Goal: Task Accomplishment & Management: Complete application form

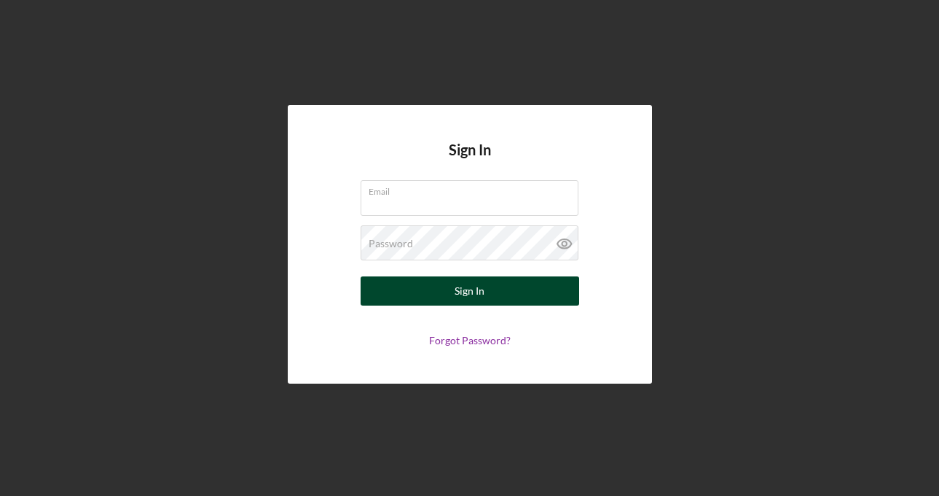
type input "[EMAIL_ADDRESS][DOMAIN_NAME]"
click at [447, 297] on button "Sign In" at bounding box center [470, 290] width 219 height 29
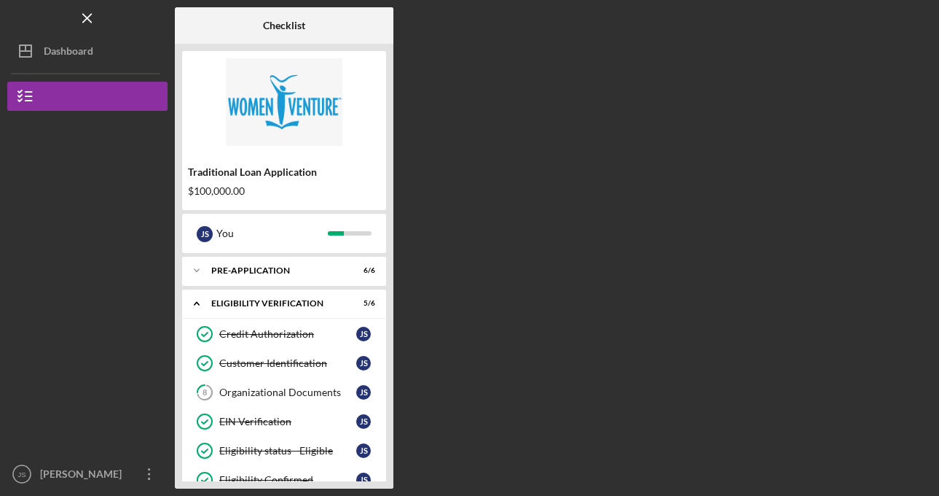
click at [447, 297] on div "Checklist Traditional Loan Application $100,000.00 J S You Icon/Expander Pre-Ap…" at bounding box center [553, 247] width 757 height 481
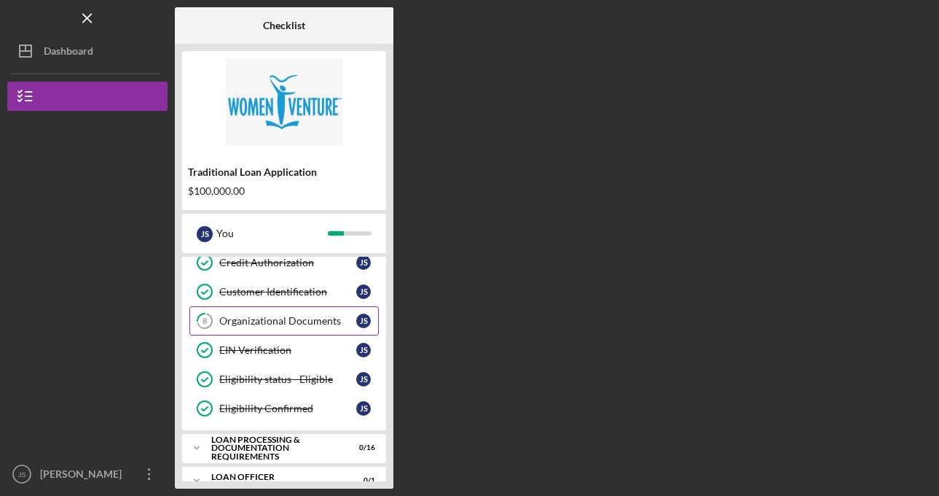
scroll to position [126, 0]
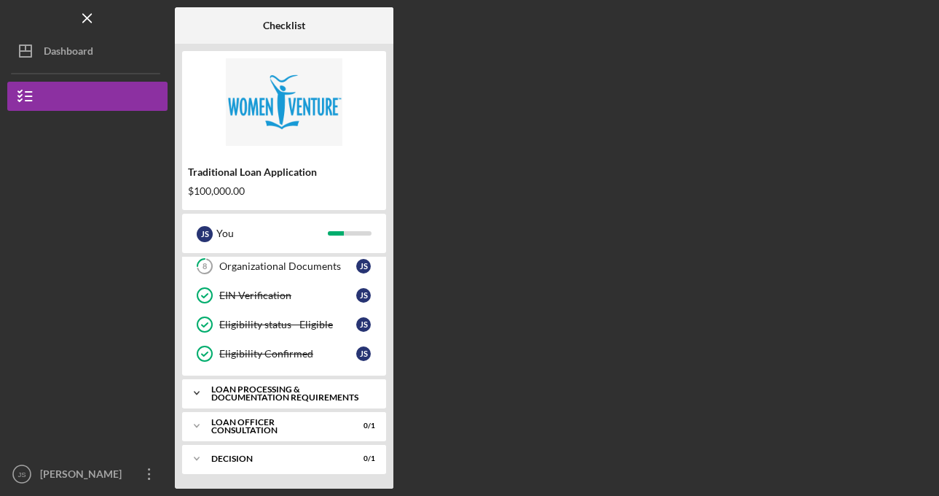
click at [294, 404] on div "Icon/Expander Loan Processing & Documentation Requirements 0 / 16" at bounding box center [284, 392] width 204 height 29
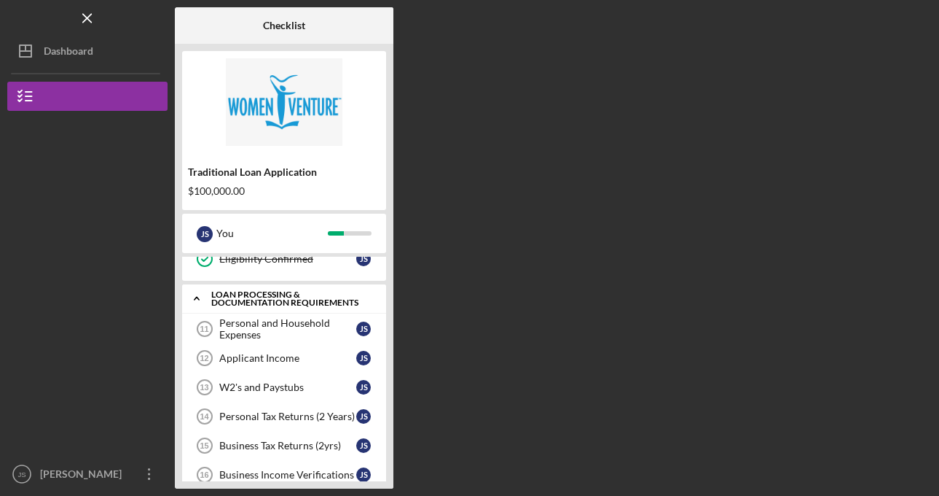
scroll to position [222, 0]
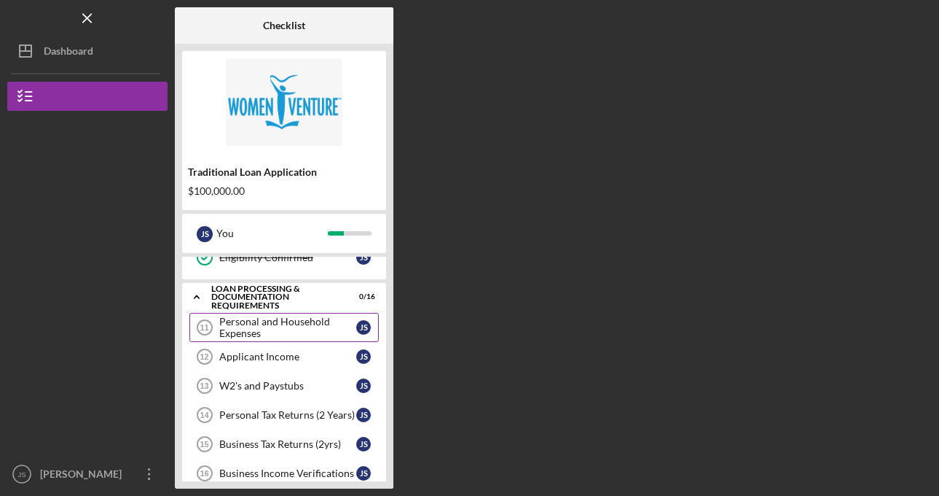
click at [270, 329] on div "Personal and Household Expenses" at bounding box center [287, 327] width 137 height 23
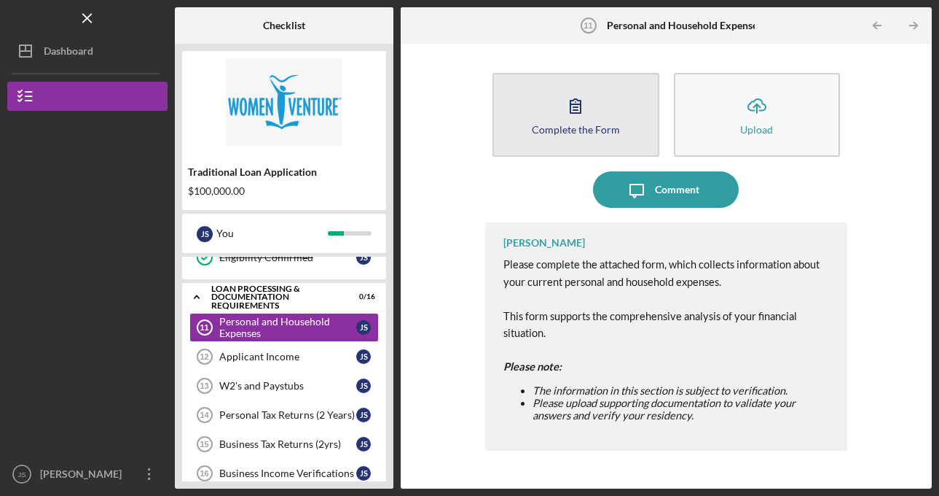
click at [591, 114] on icon "button" at bounding box center [576, 105] width 36 height 36
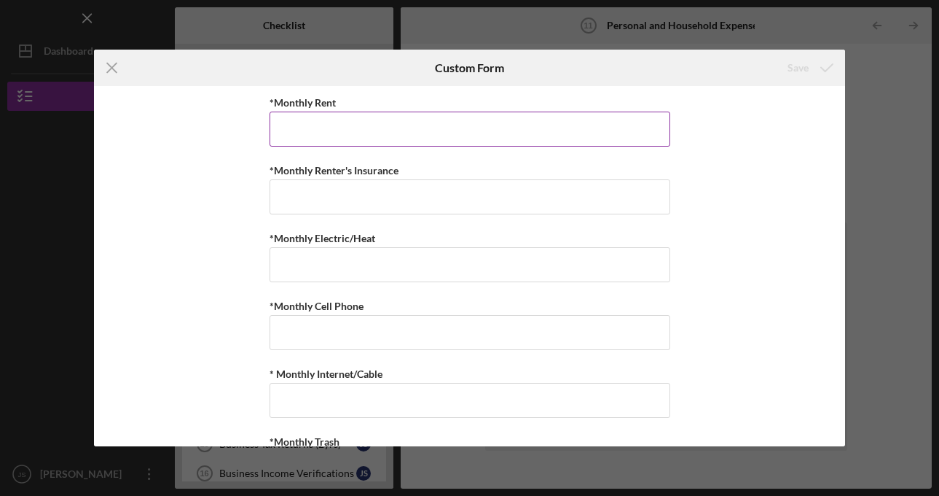
click at [535, 126] on input "*Monthly Rent" at bounding box center [470, 129] width 401 height 35
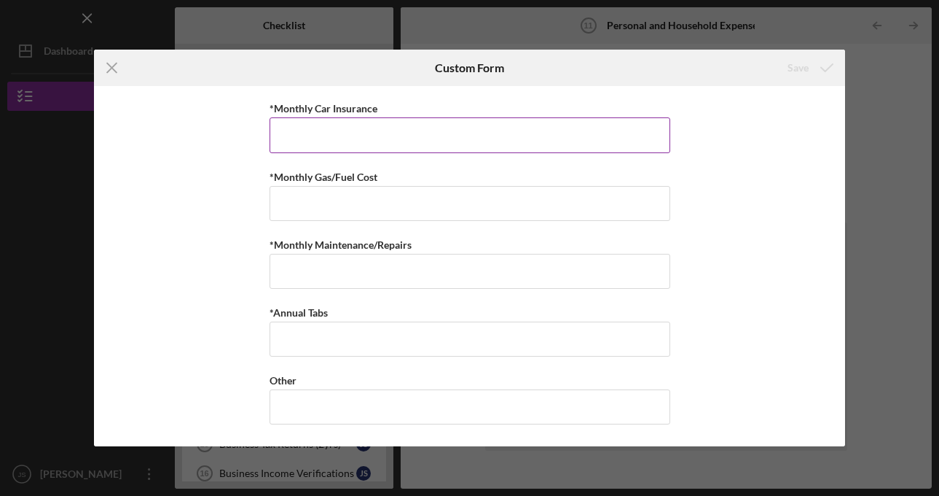
scroll to position [1020, 0]
click at [503, 128] on input "*Monthly Car Insurance" at bounding box center [470, 134] width 401 height 35
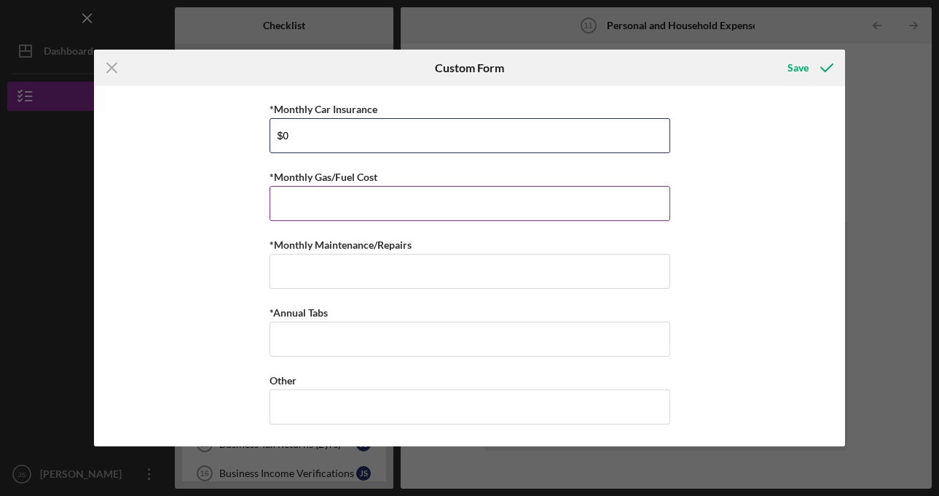
type input "$0"
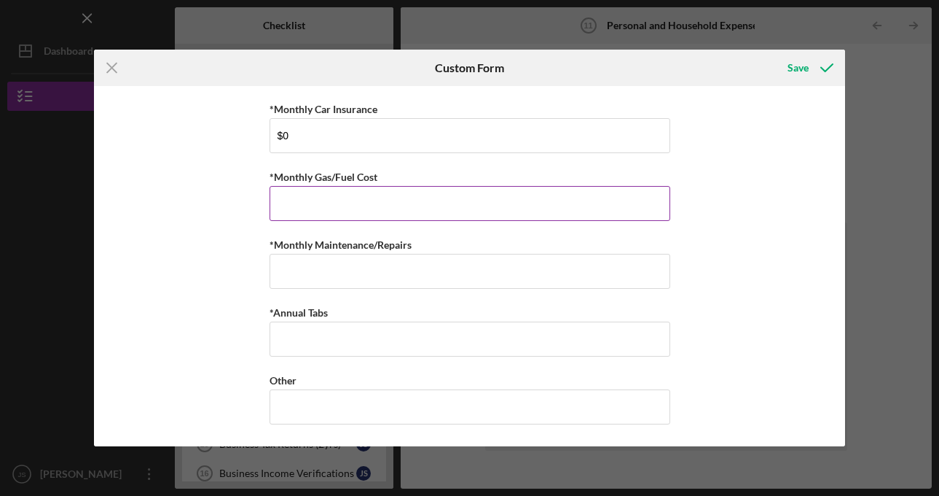
click at [440, 195] on input "*Monthly Gas/Fuel Cost" at bounding box center [470, 203] width 401 height 35
type input "$160"
click at [791, 234] on div "*Monthly Rent Required *Monthly Renter's Insurance *Monthly Electric/Heat *Mont…" at bounding box center [469, 266] width 751 height 360
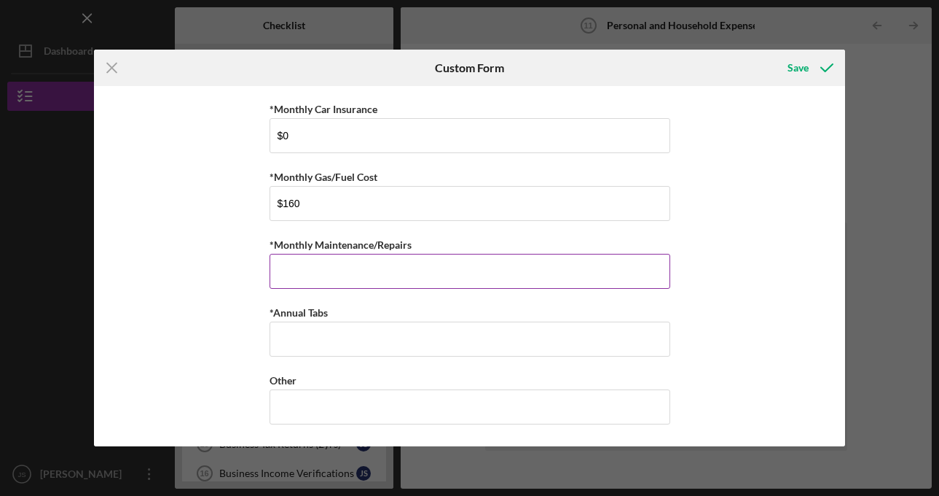
click at [461, 274] on input "*Monthly Maintenance/Repairs" at bounding box center [470, 271] width 401 height 35
type input "$0"
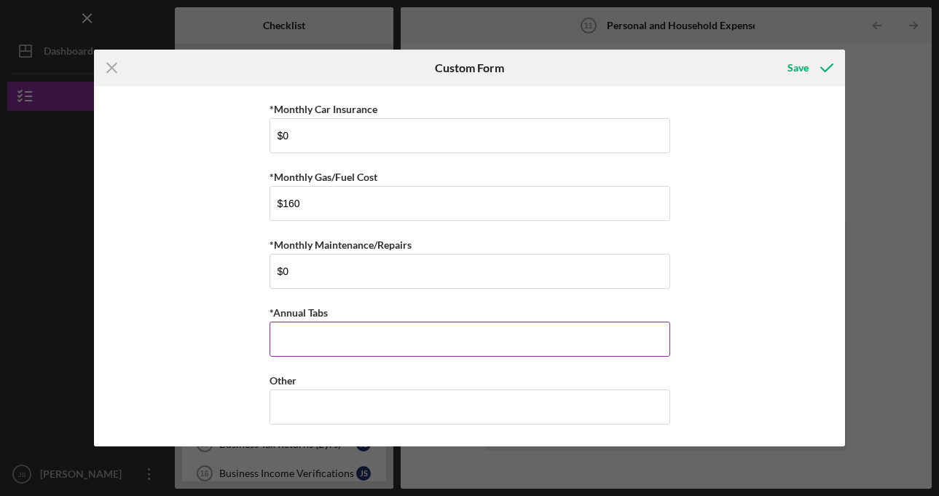
click at [437, 331] on input "*Annual Tabs" at bounding box center [470, 338] width 401 height 35
type input "$100"
click at [762, 292] on div "*Monthly Rent Required *Monthly Renter's Insurance *Monthly Electric/Heat *Mont…" at bounding box center [469, 266] width 751 height 360
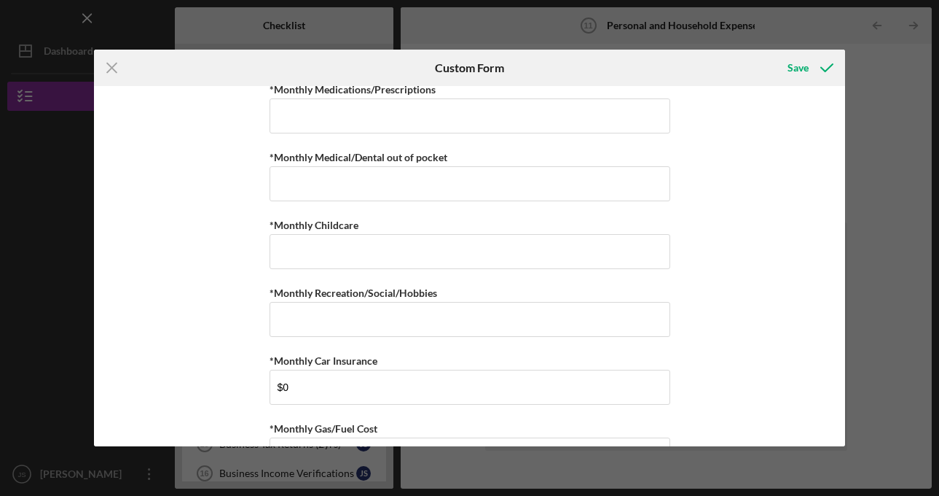
scroll to position [757, 0]
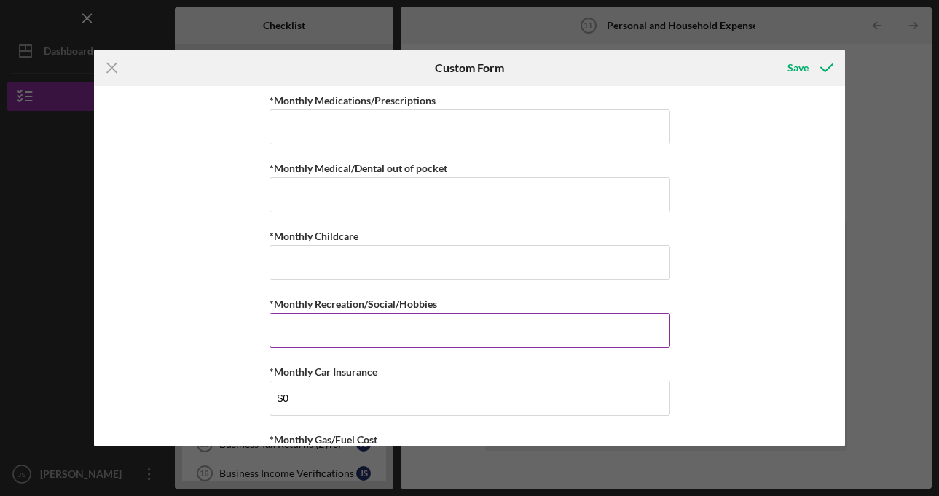
click at [508, 329] on input "*Monthly Recreation/Social/Hobbies" at bounding box center [470, 330] width 401 height 35
click at [405, 326] on input "*Monthly Recreation/Social/Hobbies" at bounding box center [470, 330] width 401 height 35
type input "$8"
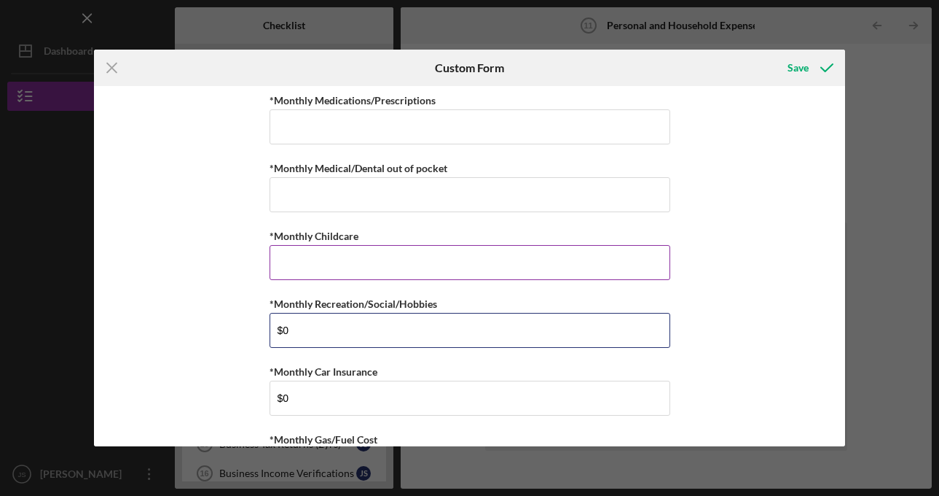
type input "$0"
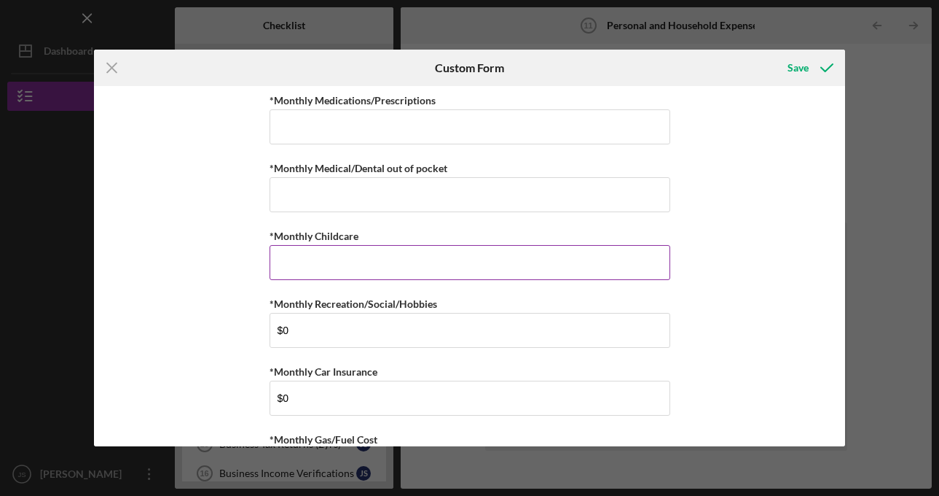
click at [378, 273] on input "*Monthly Childcare" at bounding box center [470, 262] width 401 height 35
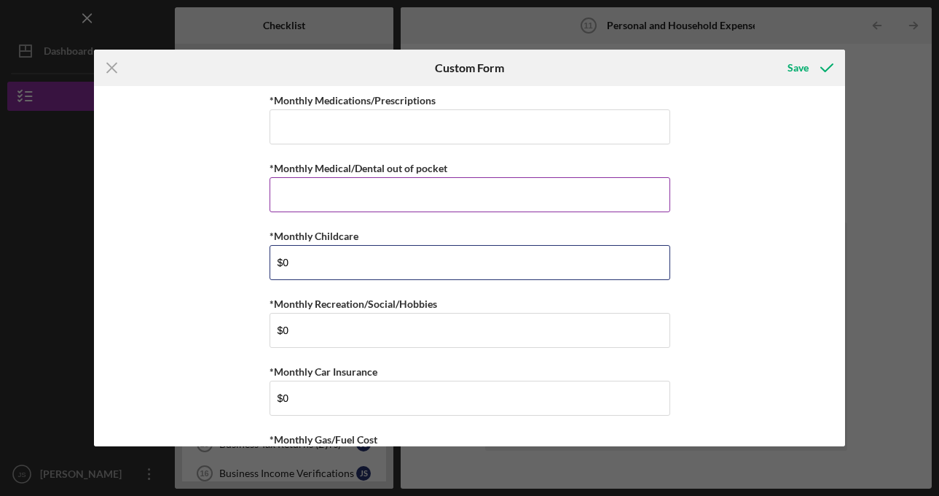
type input "$0"
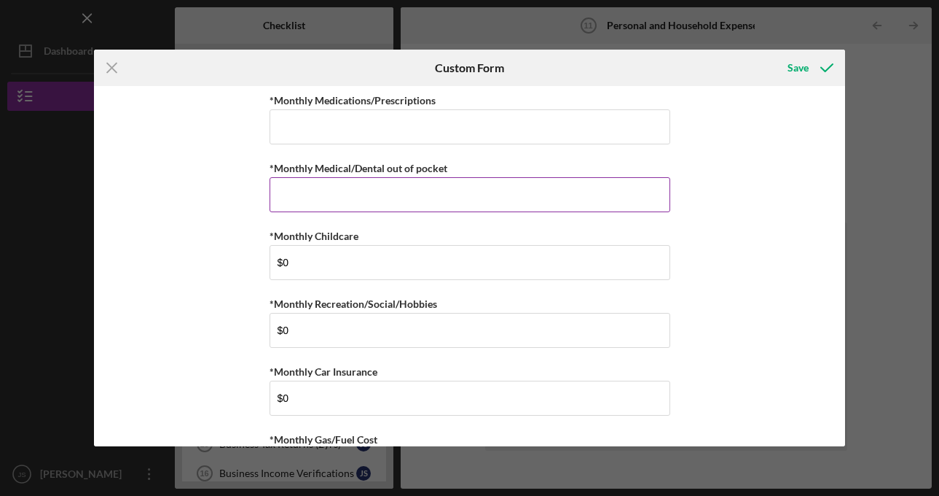
click at [338, 202] on input "*Monthly Medical/Dental out of pocket" at bounding box center [470, 194] width 401 height 35
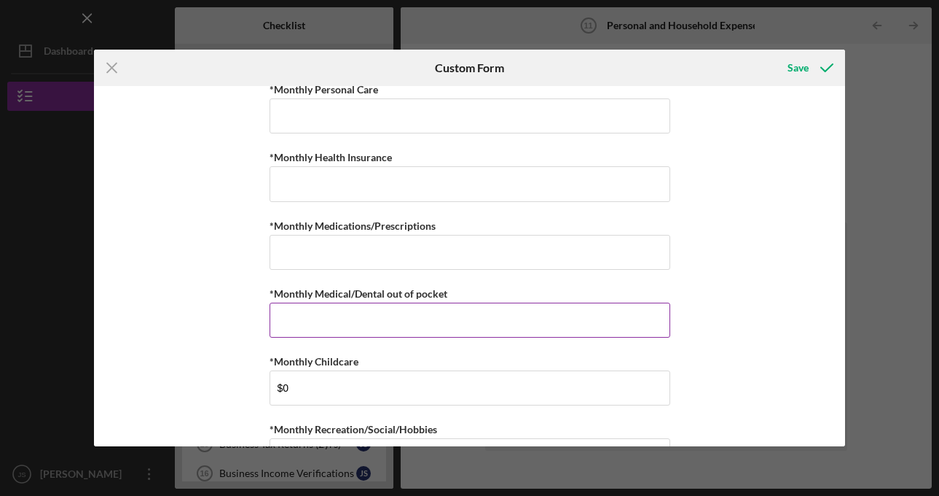
scroll to position [599, 0]
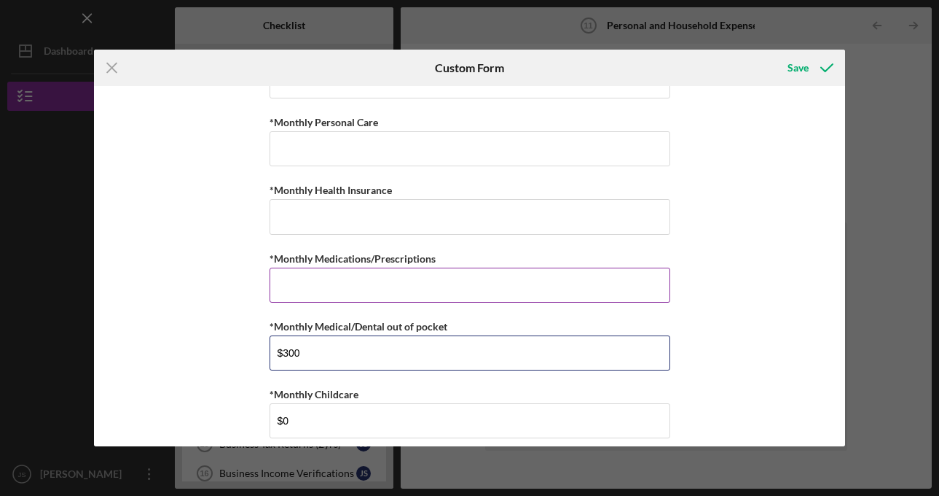
type input "$300"
click at [323, 286] on input "*Monthly Medications/Prescriptions" at bounding box center [470, 284] width 401 height 35
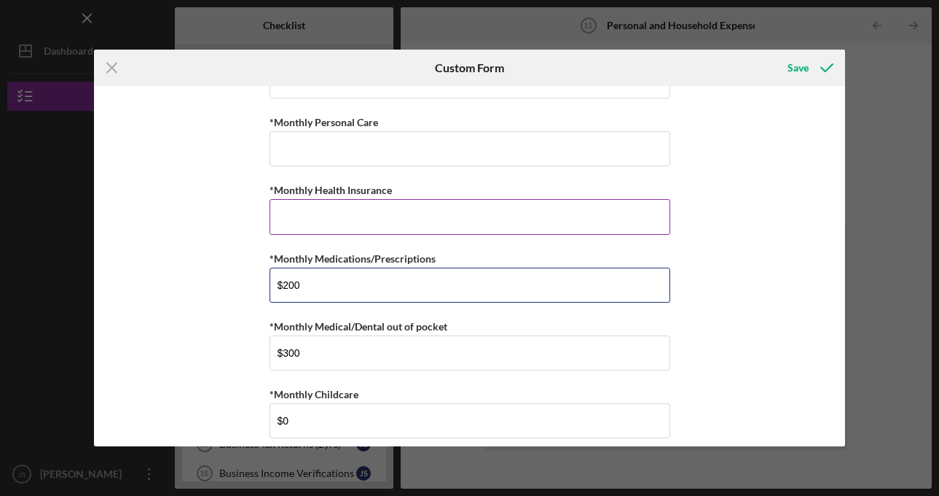
type input "$200"
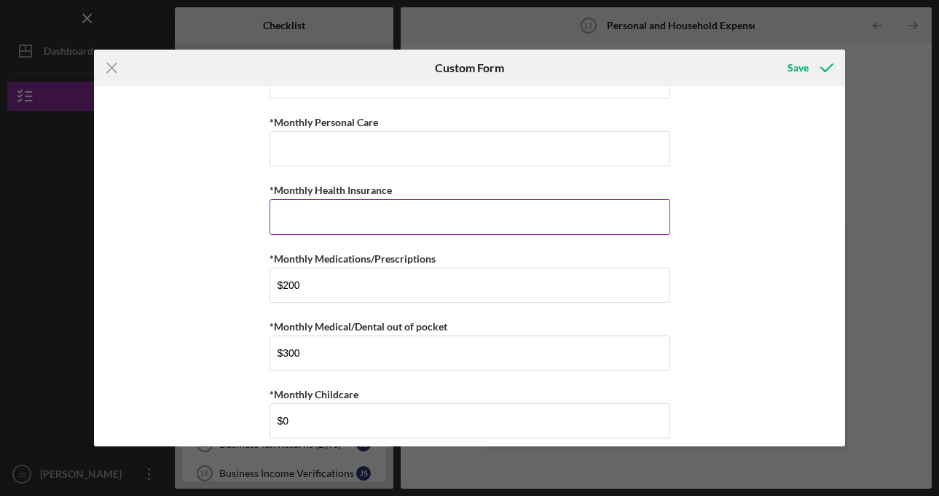
click at [329, 228] on input "*Monthly Health Insurance" at bounding box center [470, 216] width 401 height 35
type input "$0"
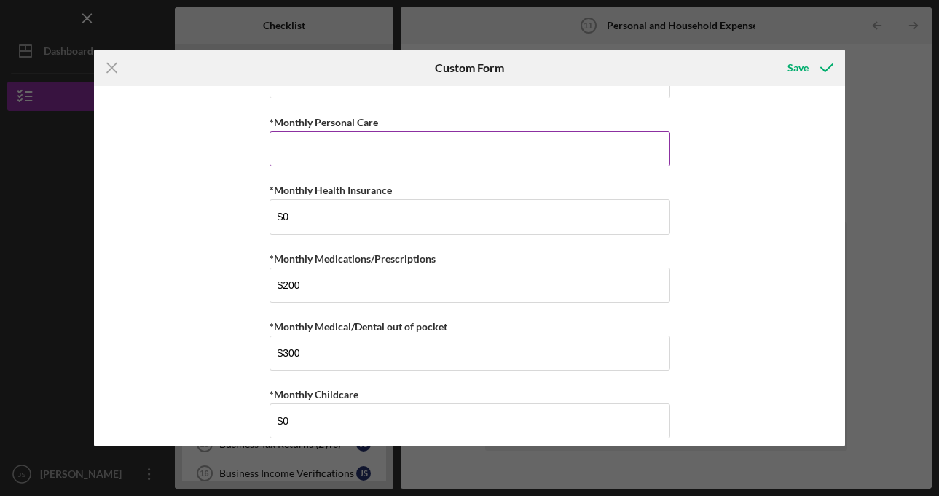
click at [332, 148] on input "*Monthly Personal Care" at bounding box center [470, 148] width 401 height 35
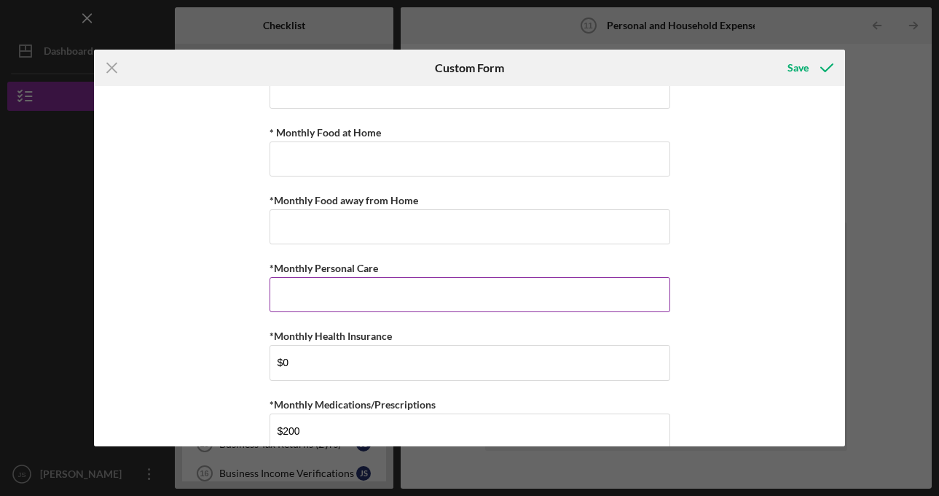
scroll to position [439, 0]
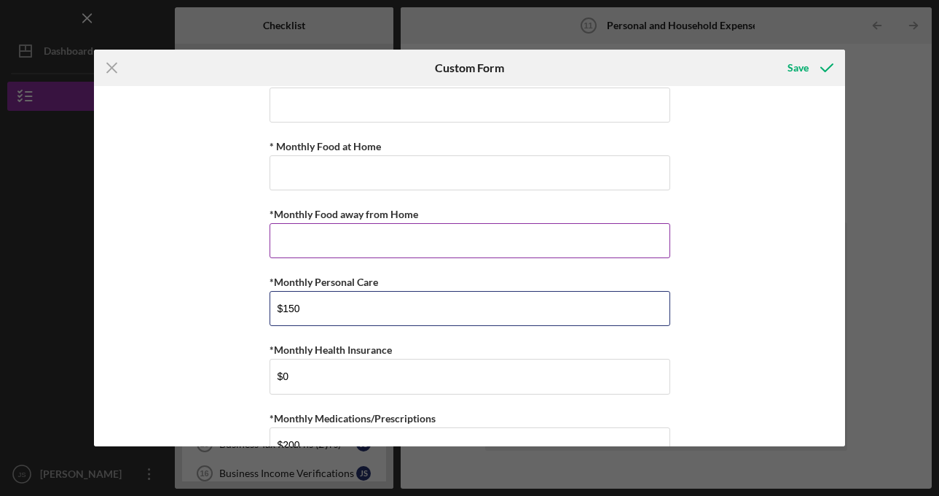
type input "$150"
click at [337, 249] on input "*Monthly Food away from Home" at bounding box center [470, 240] width 401 height 35
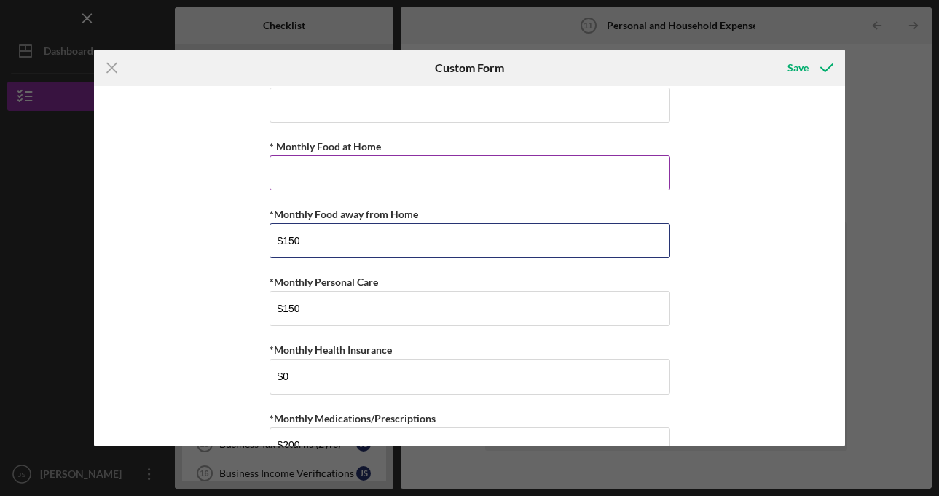
type input "$150"
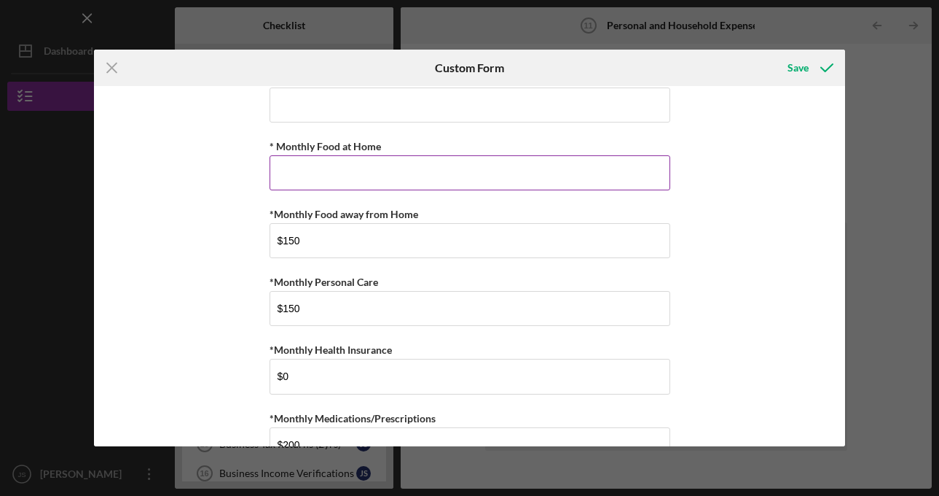
click at [354, 174] on input "* Monthly Food at Home" at bounding box center [470, 172] width 401 height 35
click at [188, 171] on div "*Monthly Rent Required *Monthly Renter's Insurance *Monthly Electric/Heat *Mont…" at bounding box center [469, 266] width 751 height 360
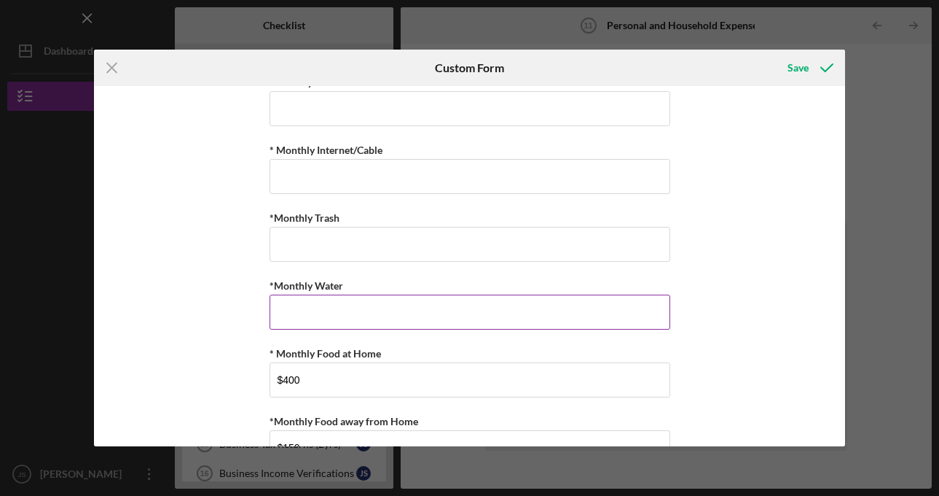
scroll to position [227, 0]
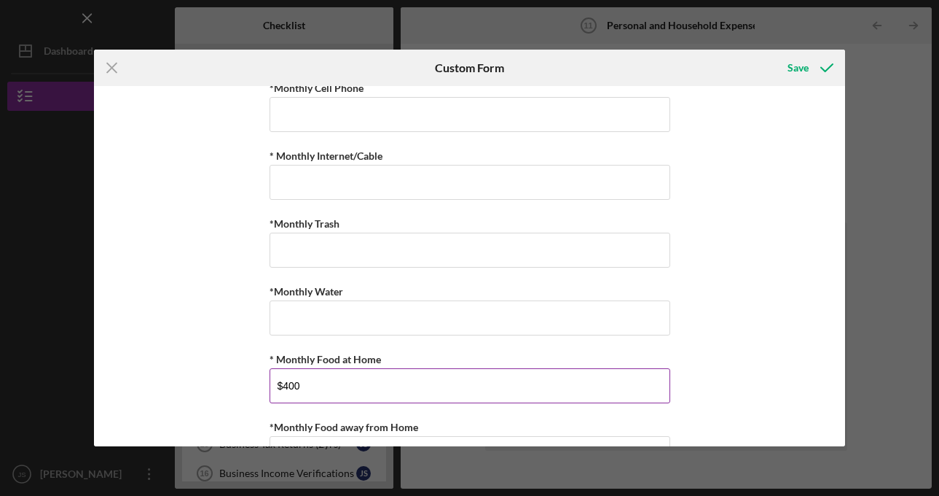
click at [320, 377] on input "$400" at bounding box center [470, 385] width 401 height 35
type input "$500"
click at [199, 355] on div "*Monthly Rent Required *Monthly Renter's Insurance *Monthly Electric/Heat *Mont…" at bounding box center [469, 266] width 751 height 360
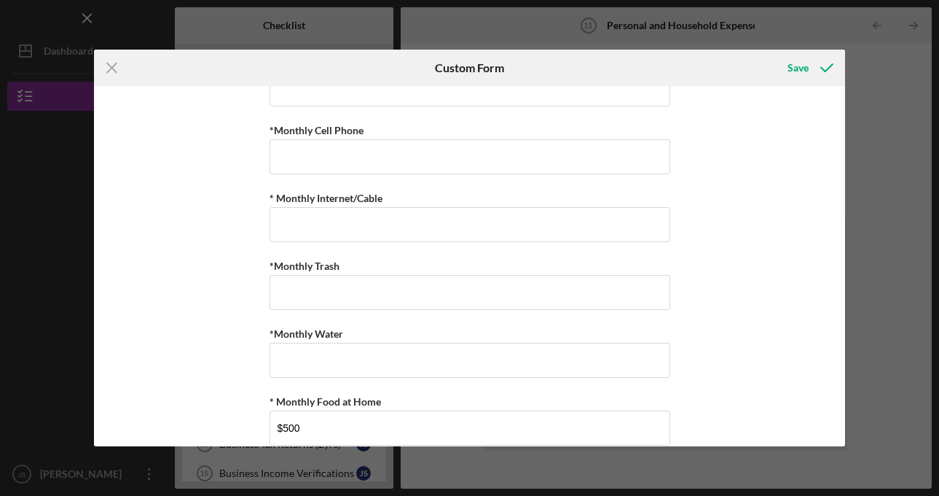
scroll to position [182, 0]
click at [327, 362] on input "*Monthly Water" at bounding box center [470, 362] width 401 height 35
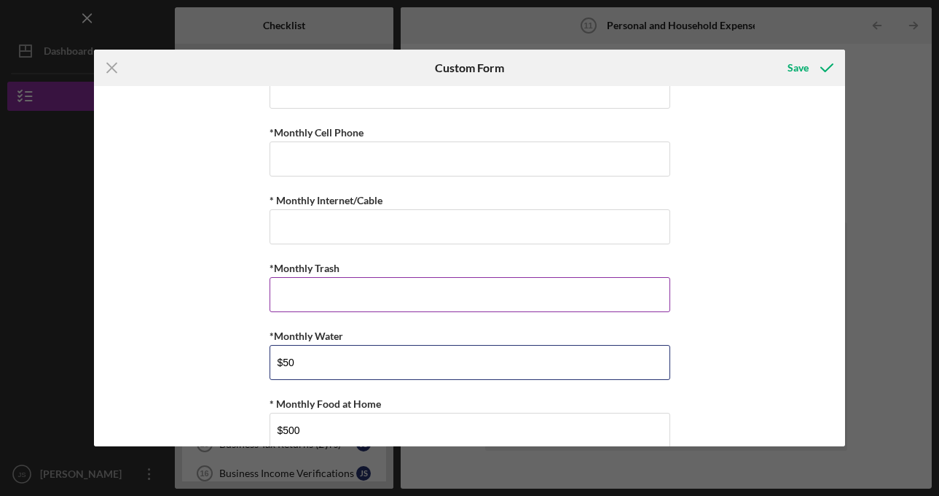
type input "$50"
click at [325, 297] on input "*Monthly Trash" at bounding box center [470, 294] width 401 height 35
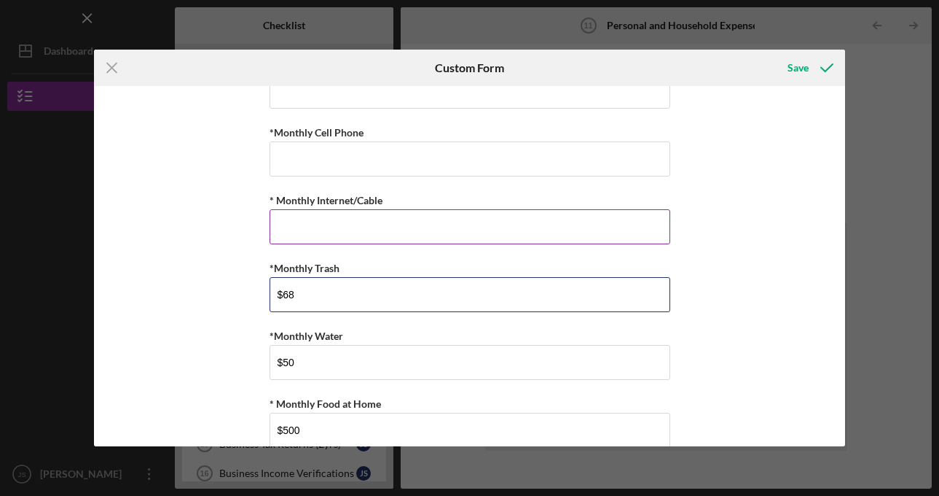
type input "$68"
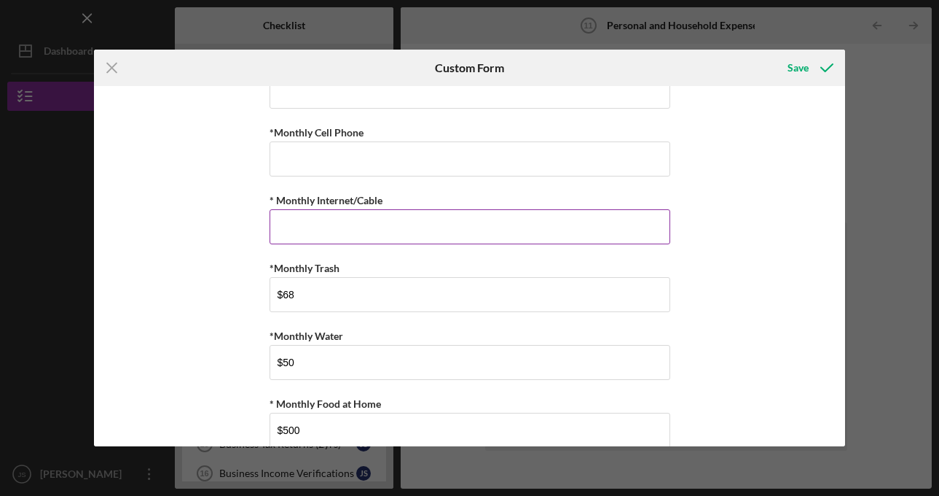
click at [335, 227] on input "* Monthly Internet/Cable" at bounding box center [470, 226] width 401 height 35
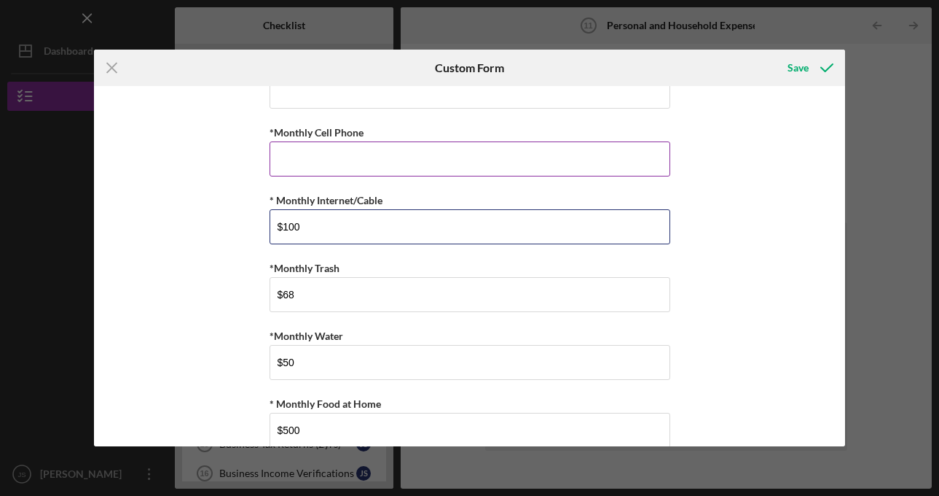
type input "$100"
click at [336, 171] on input "*Monthly Cell Phone" at bounding box center [470, 158] width 401 height 35
type input "$6"
type input "$80"
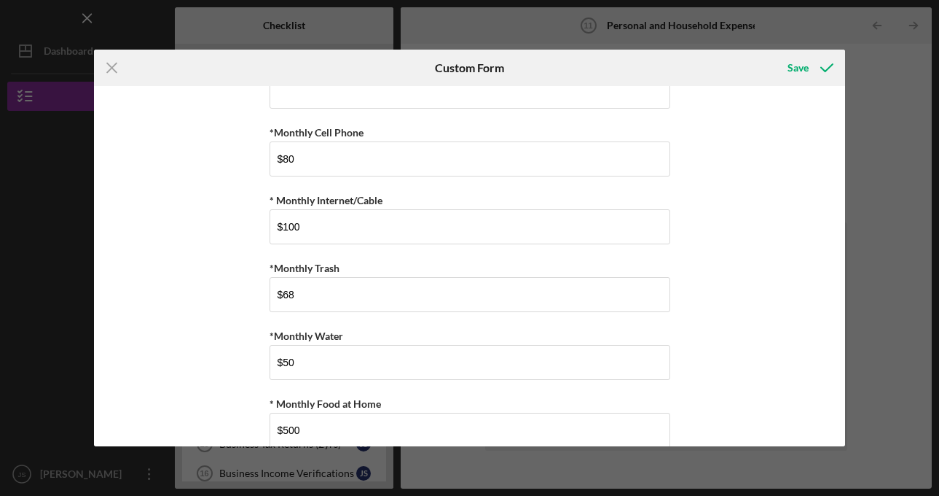
click at [179, 205] on div "*Monthly Rent Required *Monthly Renter's Insurance *Monthly Electric/Heat *Mont…" at bounding box center [469, 266] width 751 height 360
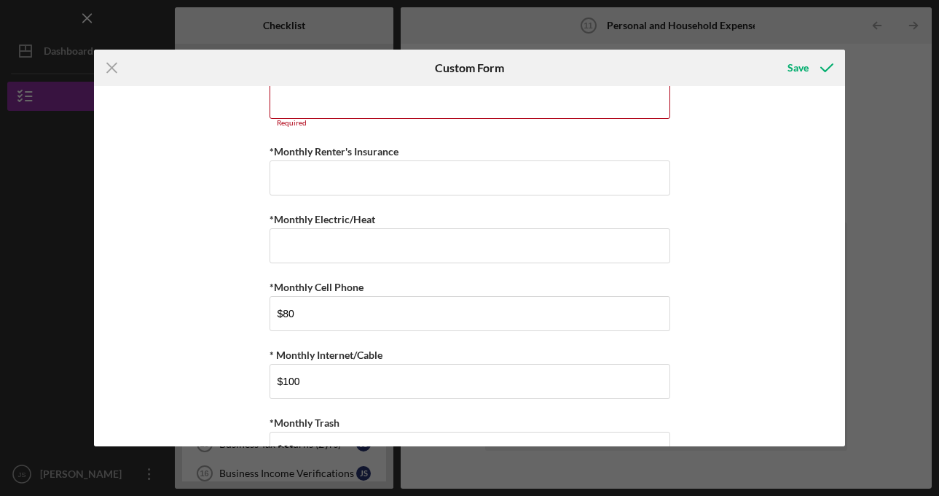
scroll to position [26, 0]
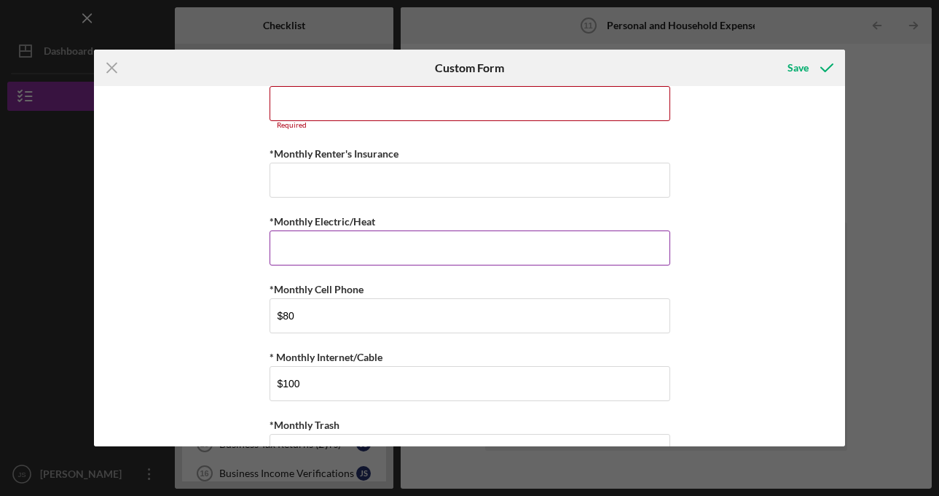
click at [355, 251] on input "*Monthly Electric/Heat" at bounding box center [470, 247] width 401 height 35
type input "$100"
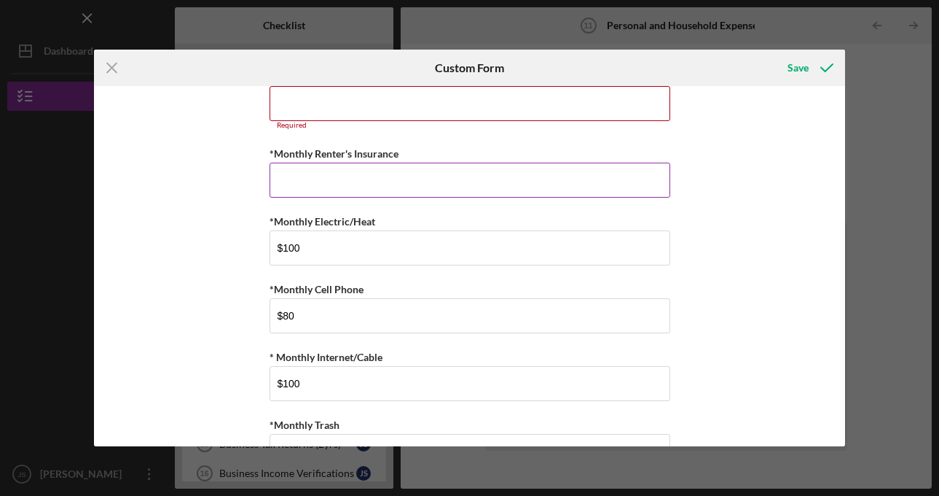
click at [394, 183] on input "*Monthly Renter's Insurance" at bounding box center [470, 180] width 401 height 35
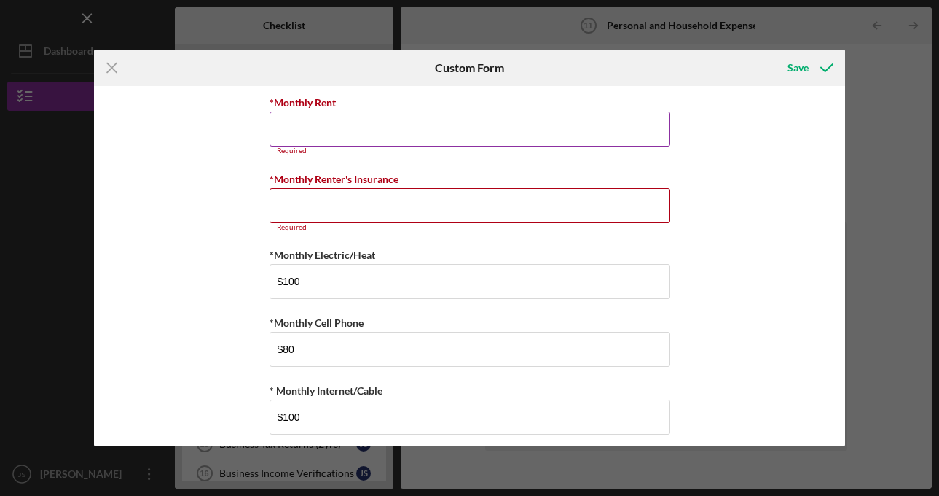
click at [361, 125] on input "*Monthly Rent" at bounding box center [470, 129] width 401 height 35
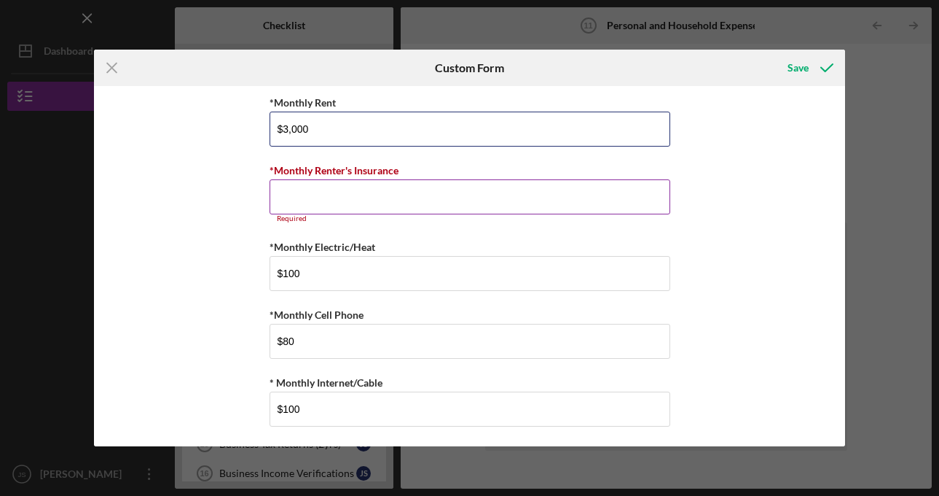
type input "$3,000"
click at [363, 195] on input "*Monthly Renter's Insurance" at bounding box center [470, 196] width 401 height 35
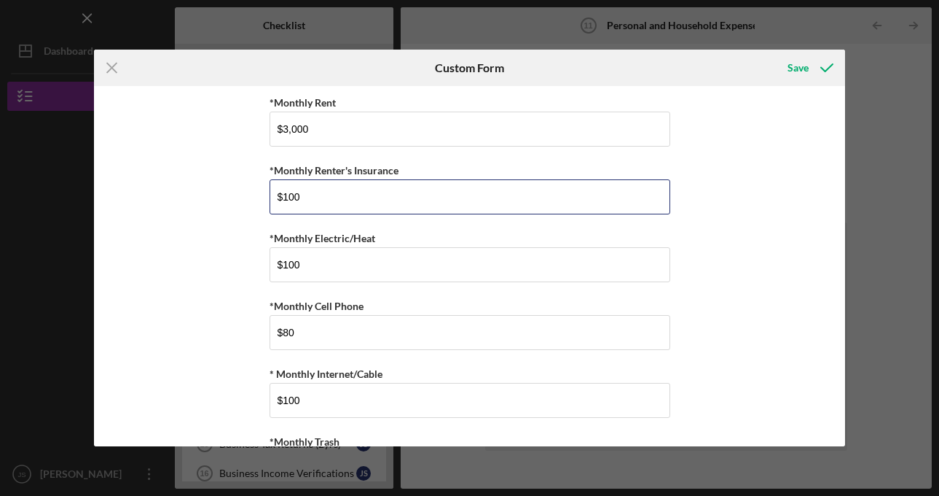
type input "$100"
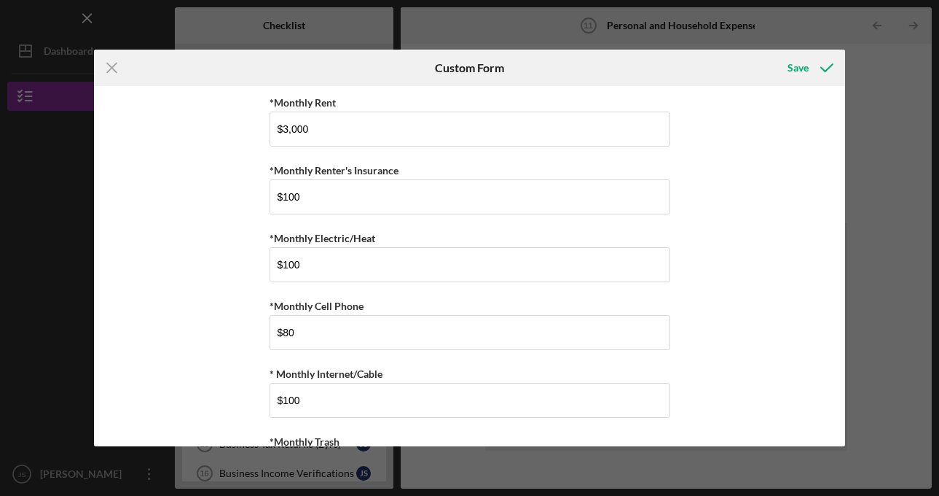
click at [727, 212] on div "*Monthly Rent $3,000 *Monthly Renter's Insurance $100 *Monthly Electric/Heat $1…" at bounding box center [469, 266] width 751 height 360
click at [810, 71] on icon "submit" at bounding box center [827, 68] width 36 height 36
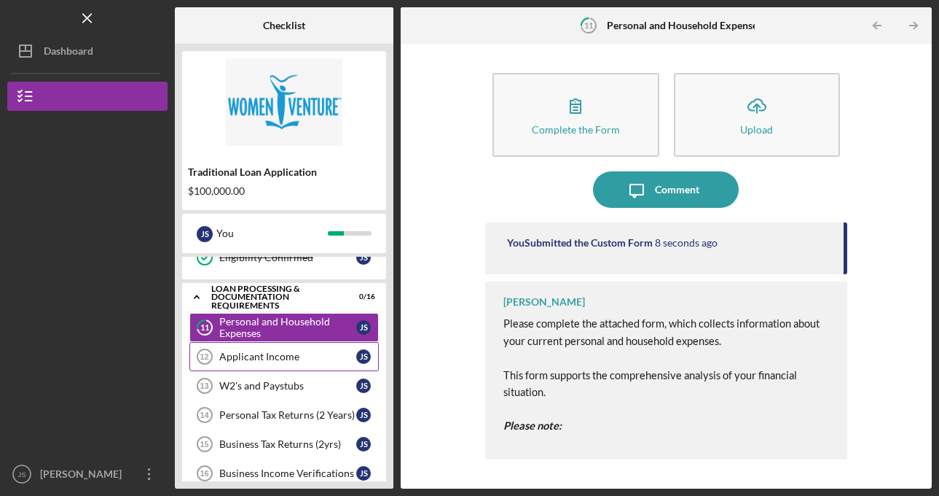
click at [298, 364] on link "Applicant Income 12 Applicant Income J S" at bounding box center [283, 356] width 189 height 29
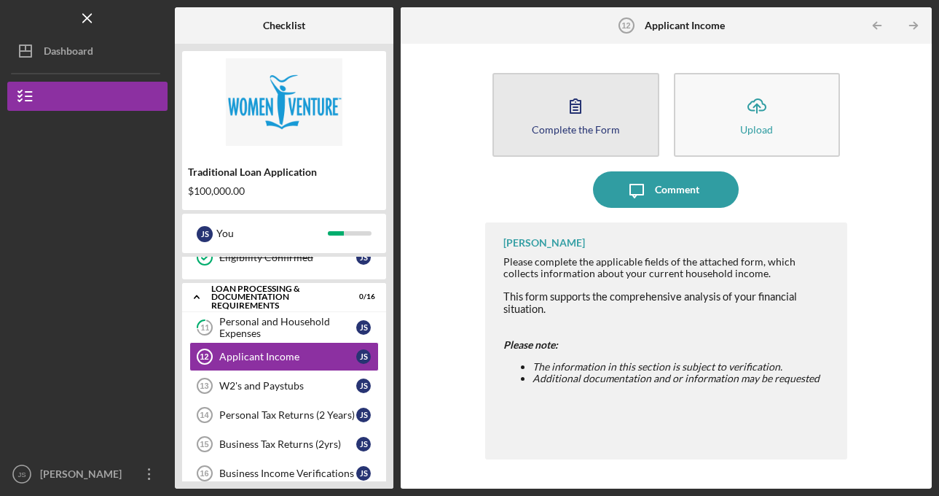
click at [585, 114] on icon "button" at bounding box center [576, 105] width 36 height 36
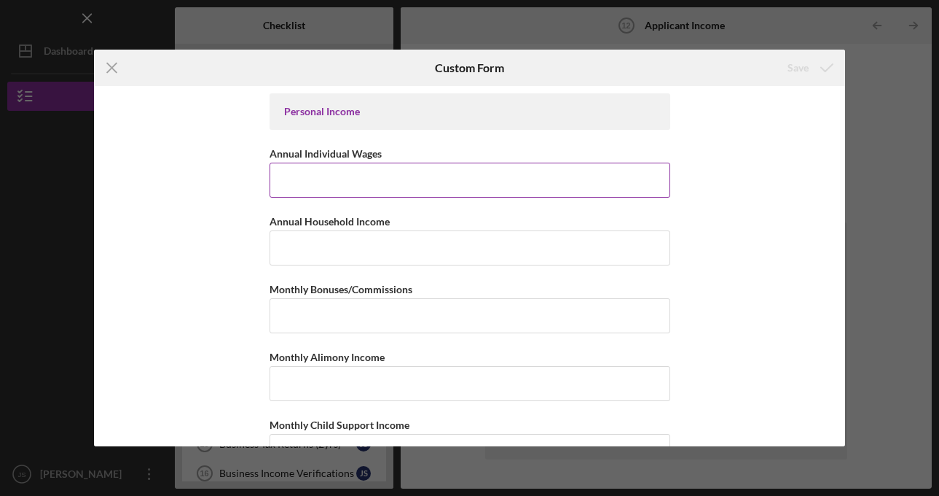
click at [452, 181] on input "Annual Individual Wages" at bounding box center [470, 180] width 401 height 35
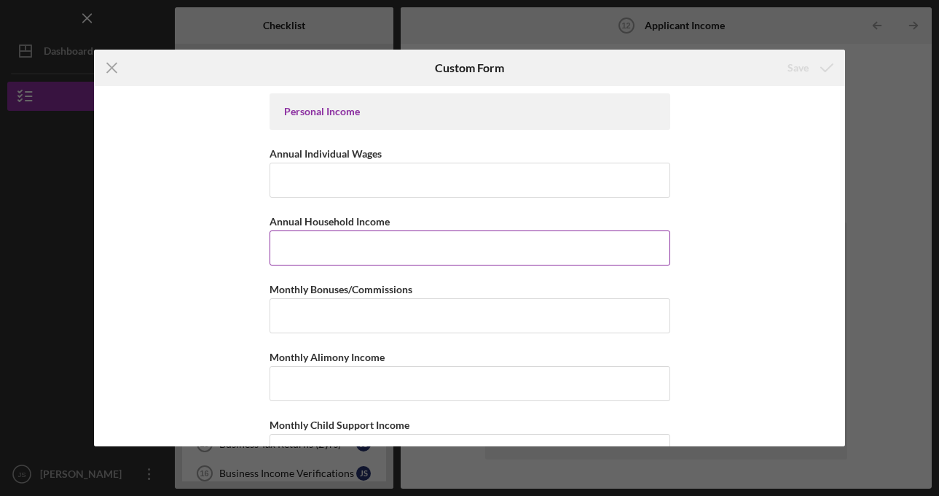
click at [410, 243] on input "Annual Household Income" at bounding box center [470, 247] width 401 height 35
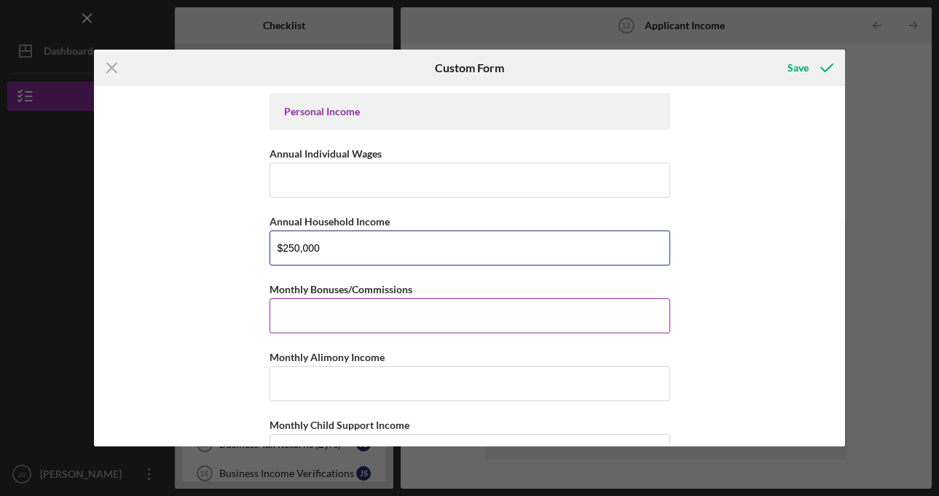
type input "$250,000"
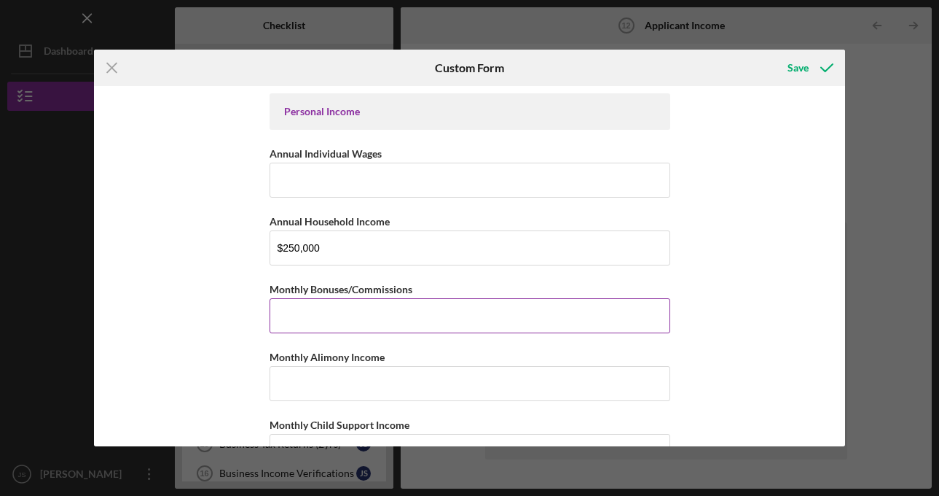
click at [413, 317] on input "Monthly Bonuses/Commissions" at bounding box center [470, 315] width 401 height 35
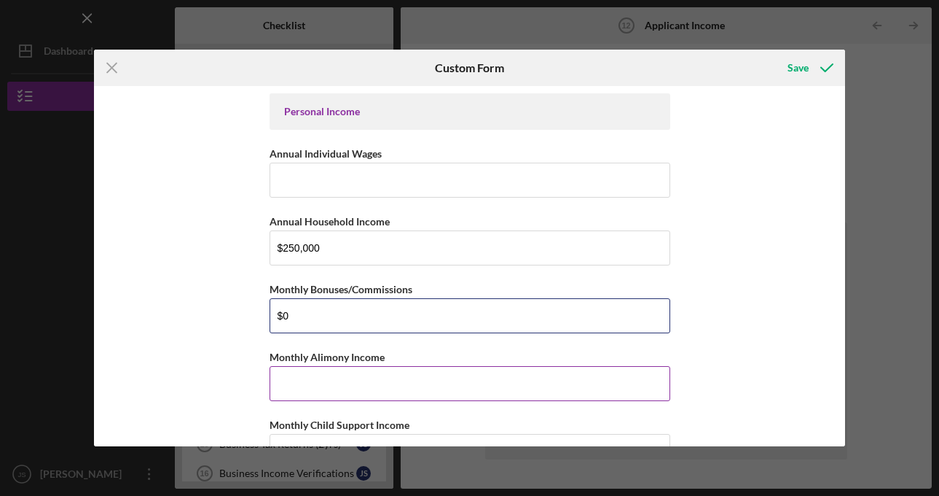
type input "$0"
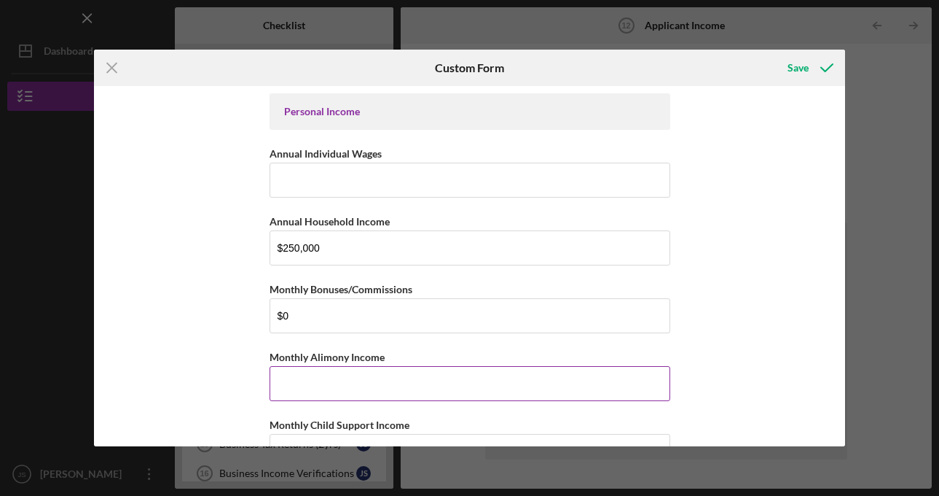
click at [375, 383] on input "Monthly Alimony Income" at bounding box center [470, 383] width 401 height 35
type input "$0"
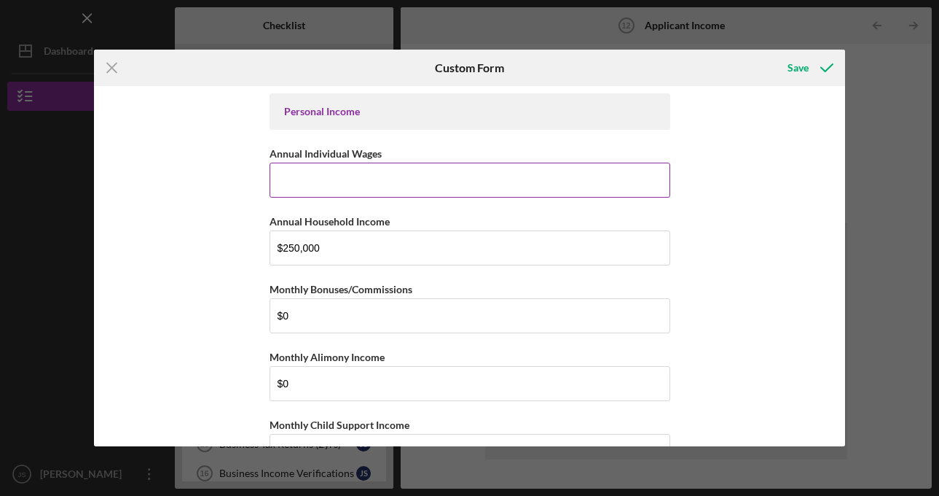
click at [356, 177] on input "Annual Individual Wages" at bounding box center [470, 180] width 401 height 35
type input "$200,000"
click at [224, 264] on div "Personal Income Annual Individual Wages $200,000 Annual Household Income $250,0…" at bounding box center [469, 266] width 751 height 360
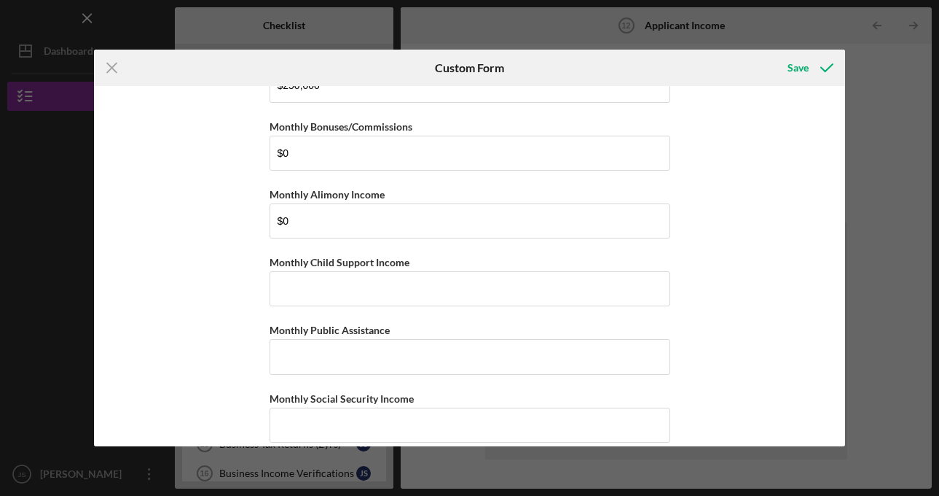
scroll to position [181, 0]
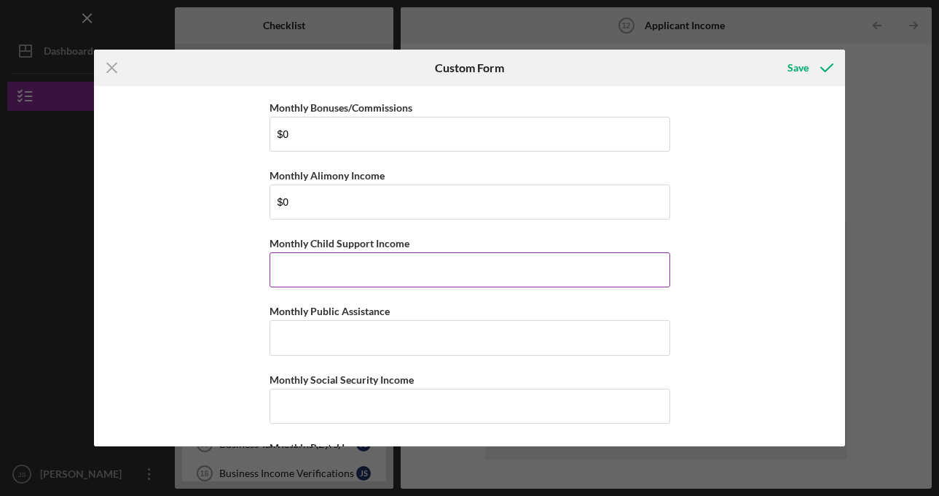
click at [343, 269] on input "Monthly Child Support Income" at bounding box center [470, 269] width 401 height 35
type input "$0"
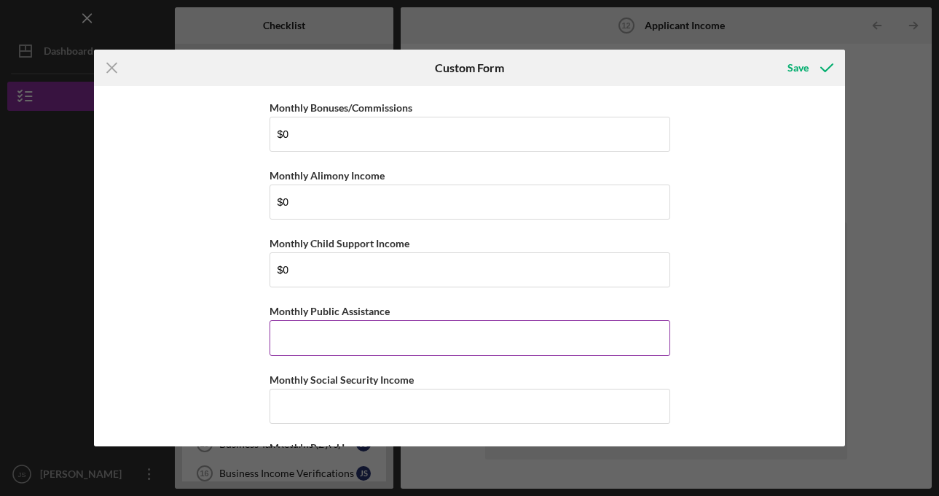
click at [363, 343] on input "Monthly Public Assistance" at bounding box center [470, 337] width 401 height 35
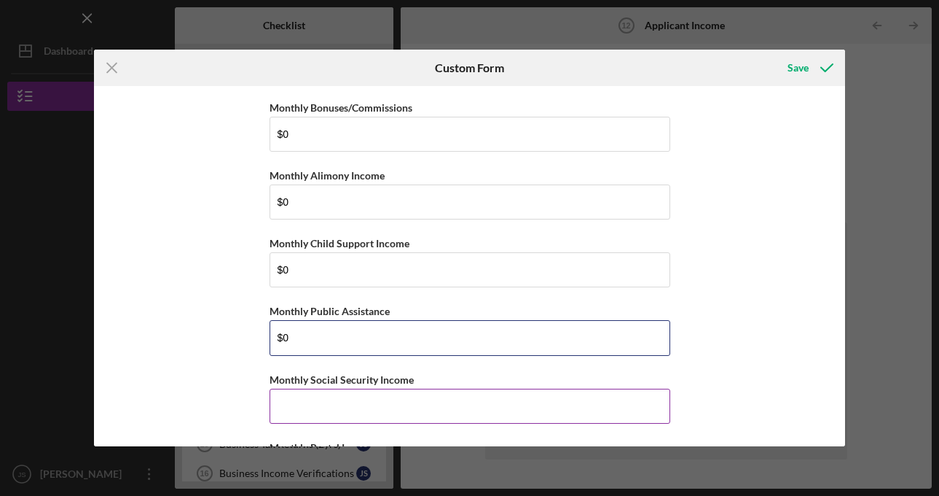
type input "$0"
click at [367, 403] on input "Monthly Social Security Income" at bounding box center [470, 405] width 401 height 35
type input "$0"
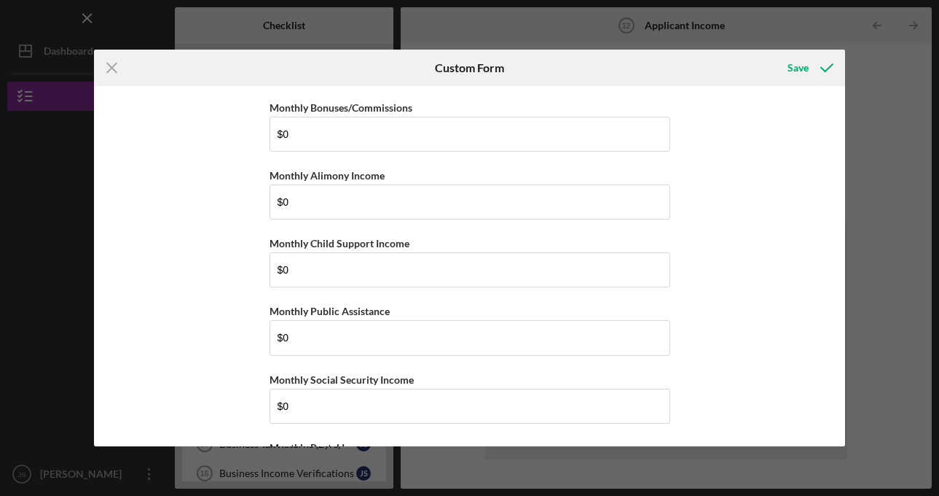
click at [203, 351] on div "Personal Income Annual Individual Wages $200,000 Annual Household Income $250,0…" at bounding box center [469, 266] width 751 height 360
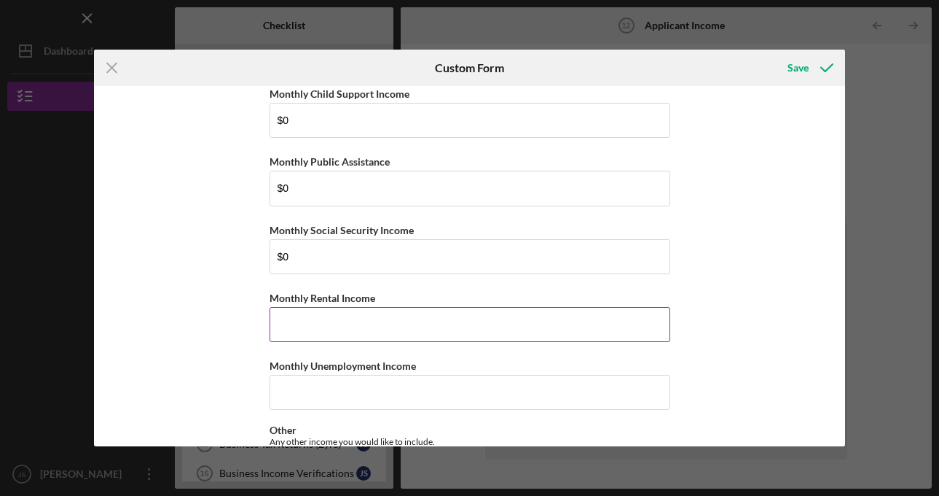
click at [330, 322] on input "Monthly Rental Income" at bounding box center [470, 324] width 401 height 35
type input "$0"
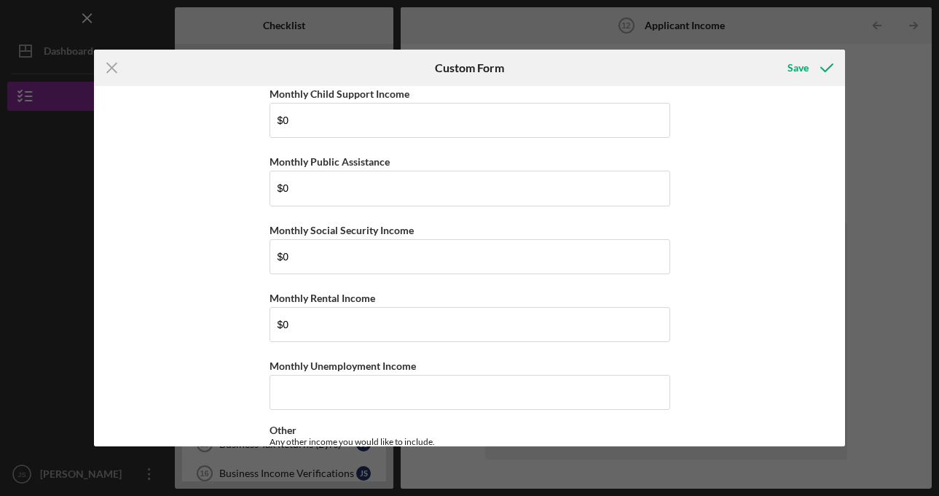
click at [231, 337] on div "Personal Income Annual Individual Wages $200,000 Annual Household Income $250,0…" at bounding box center [469, 266] width 751 height 360
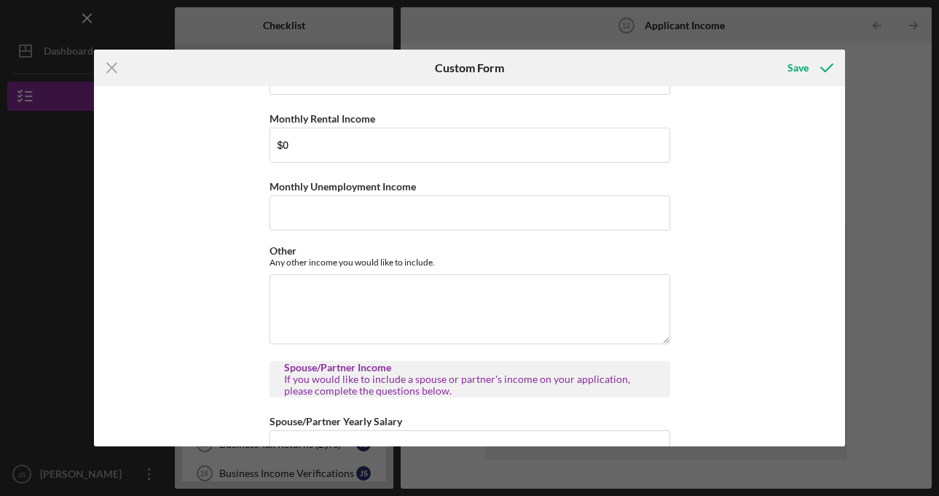
scroll to position [528, 0]
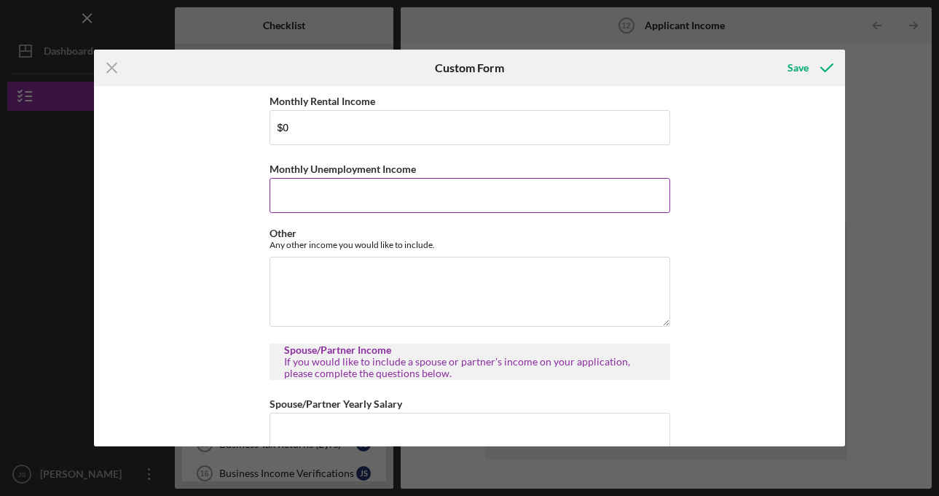
click at [375, 187] on input "Monthly Unemployment Income" at bounding box center [470, 195] width 401 height 35
type input "$0"
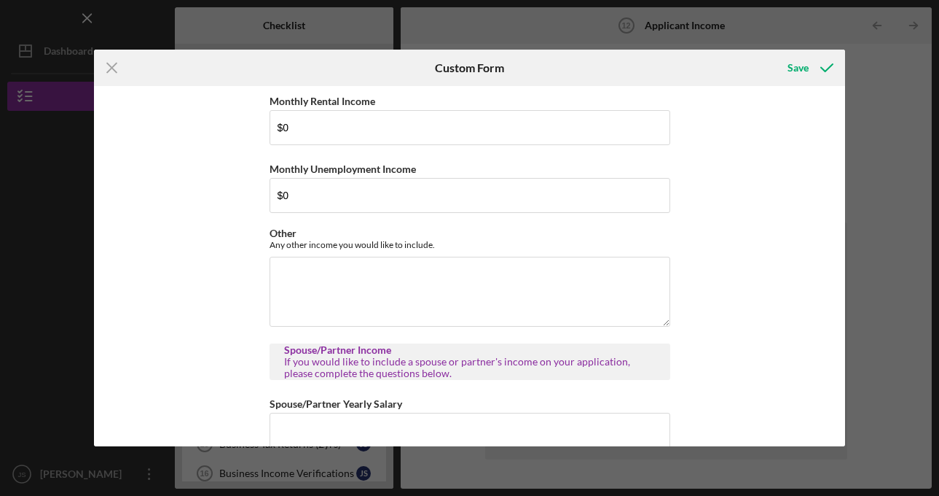
click at [250, 255] on div "Personal Income Annual Individual Wages $200,000 Annual Household Income $250,0…" at bounding box center [469, 266] width 751 height 360
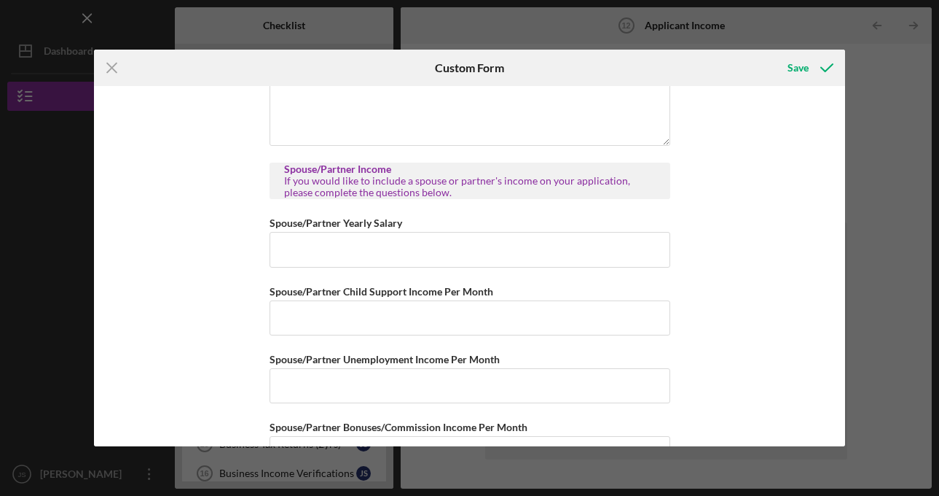
scroll to position [719, 0]
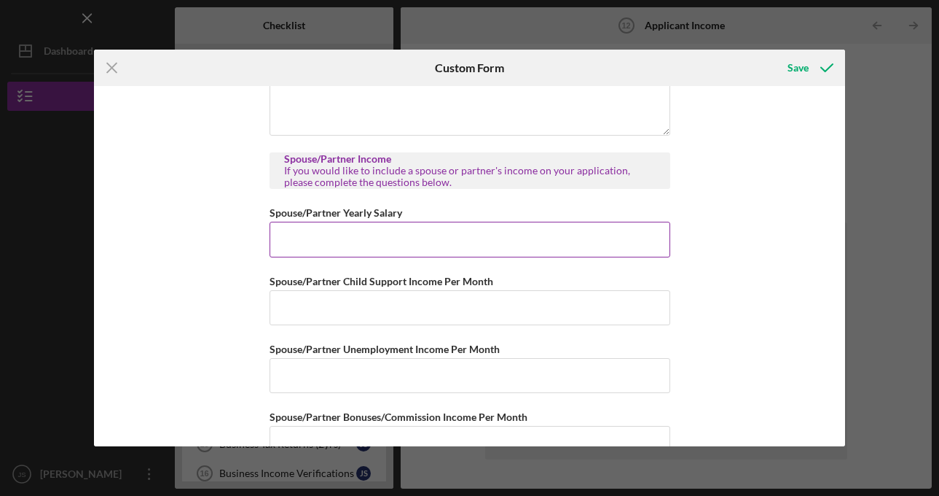
click at [322, 237] on input "Spouse/Partner Yearly Salary" at bounding box center [470, 239] width 401 height 35
type input "$30,000"
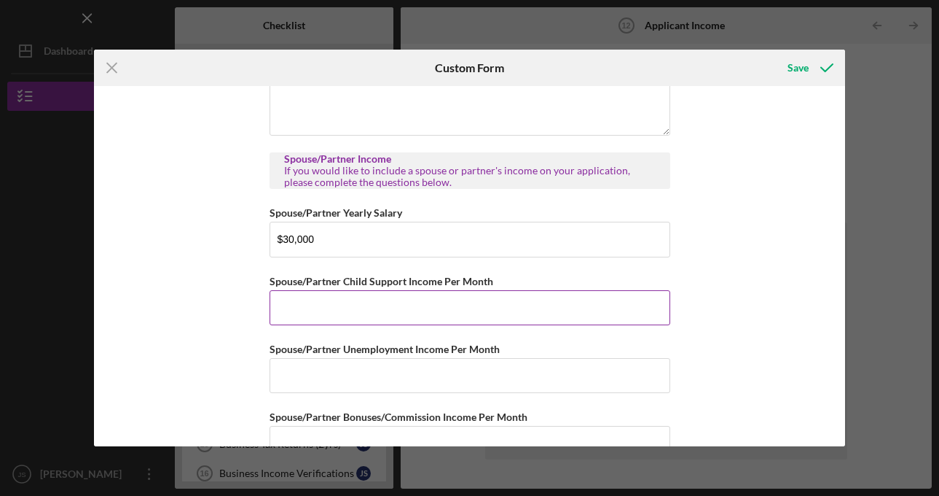
click at [359, 308] on input "Spouse/Partner Child Support Income Per Month" at bounding box center [470, 307] width 401 height 35
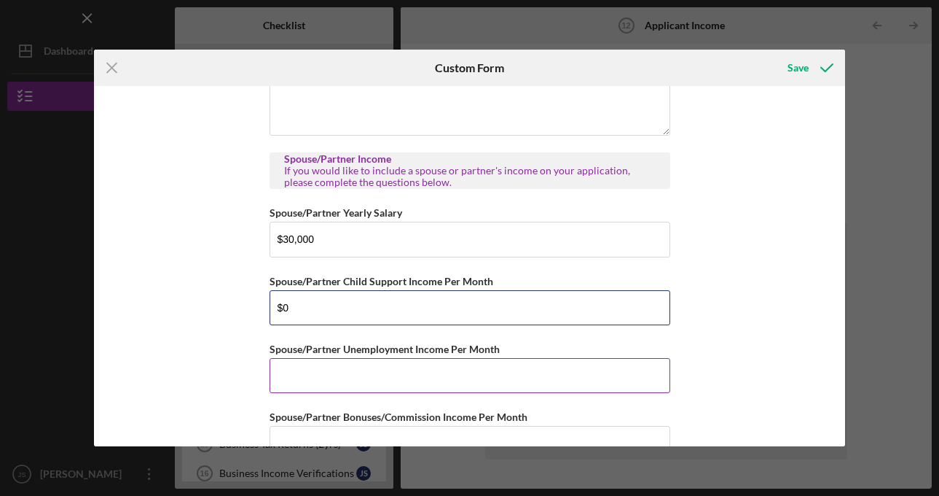
type input "$0"
click at [367, 369] on input "Spouse/Partner Unemployment Income Per Month" at bounding box center [470, 375] width 401 height 35
type input "$0"
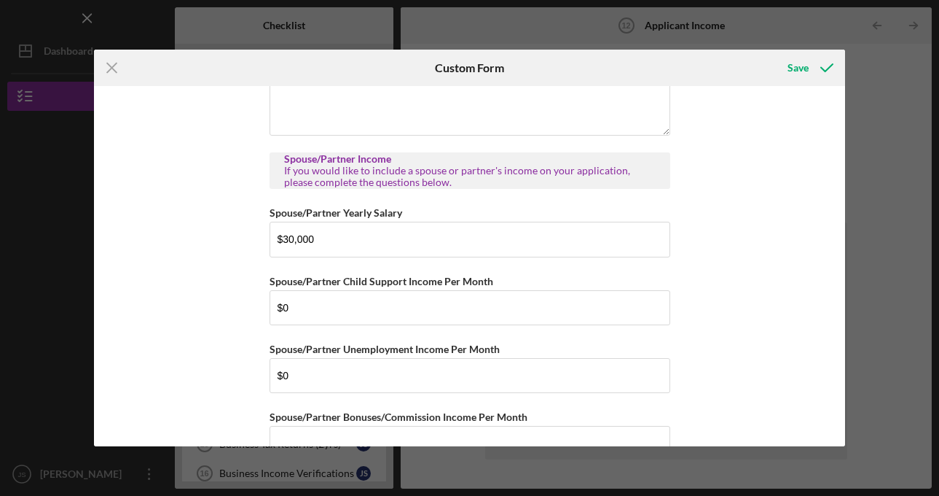
click at [725, 332] on div "Personal Income Annual Individual Wages $200,000 Annual Household Income $250,0…" at bounding box center [469, 266] width 751 height 360
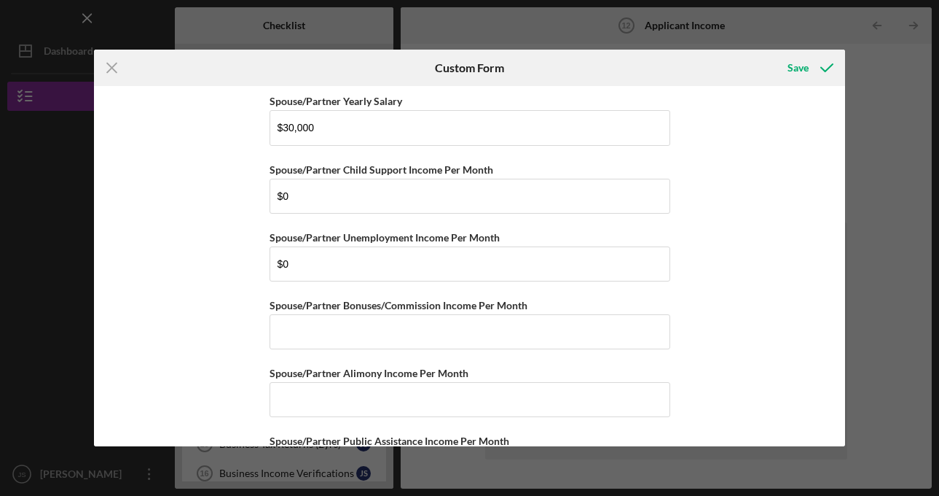
scroll to position [885, 0]
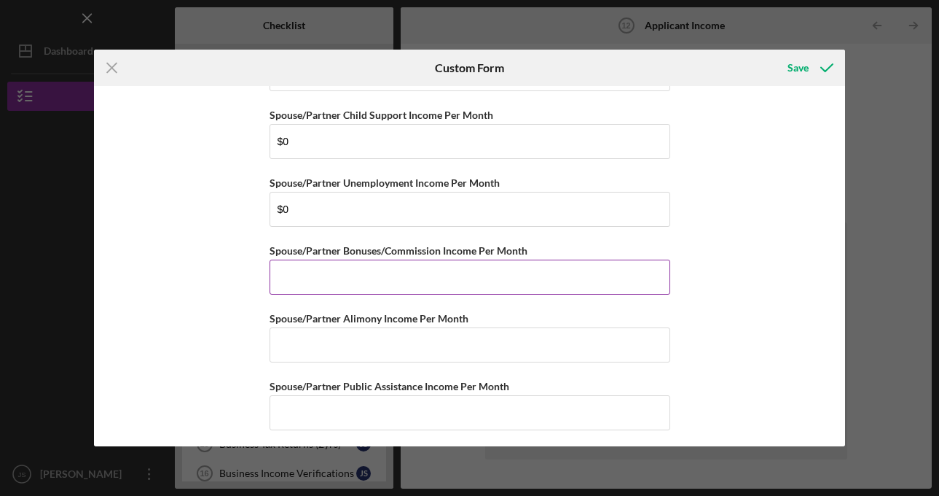
click at [576, 284] on input "Spouse/Partner Bonuses/Commission Income Per Month" at bounding box center [470, 276] width 401 height 35
type input "$0"
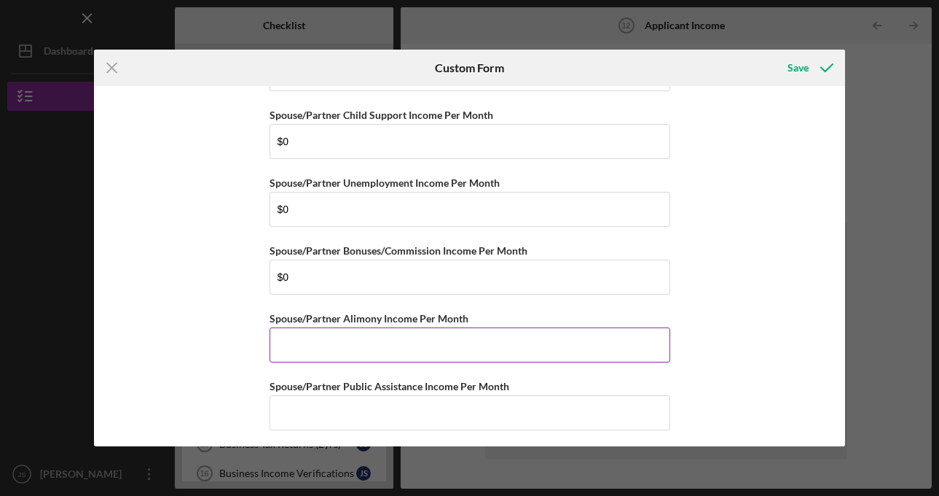
click at [584, 340] on input "Spouse/Partner Alimony Income Per Month" at bounding box center [470, 344] width 401 height 35
type input "$0"
click at [704, 333] on div "Personal Income Annual Individual Wages $200,000 Annual Household Income $250,0…" at bounding box center [469, 266] width 751 height 360
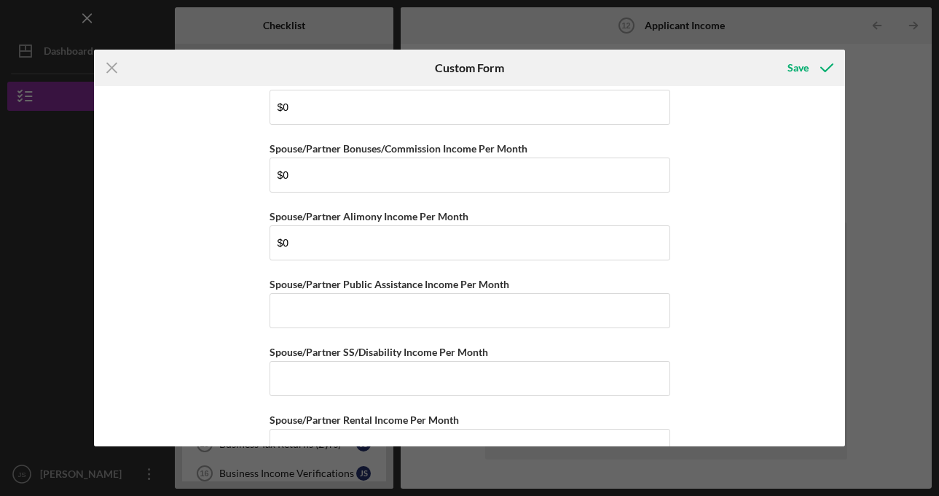
scroll to position [1025, 0]
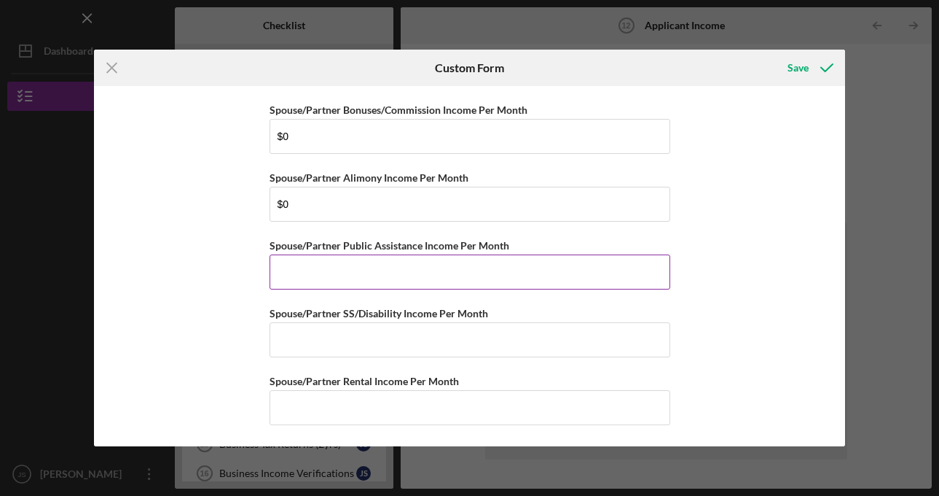
click at [573, 268] on input "Spouse/Partner Public Assistance Income Per Month" at bounding box center [470, 271] width 401 height 35
type input "$0"
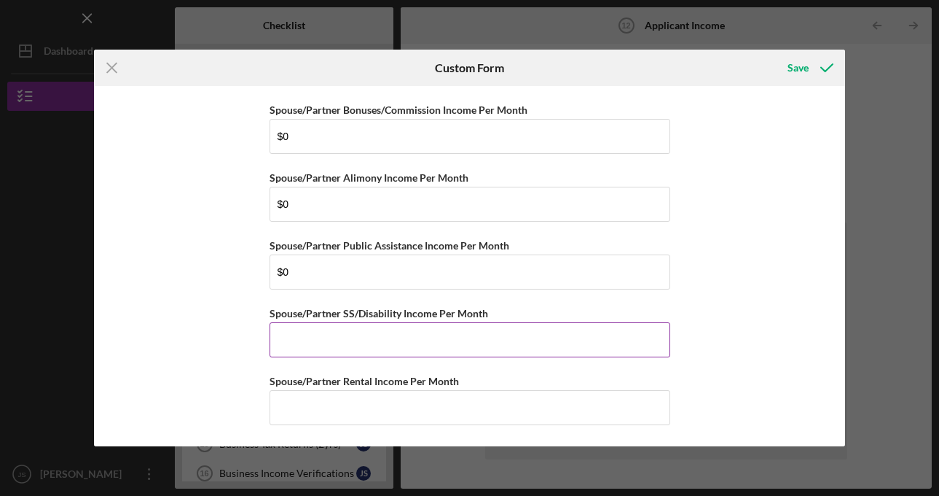
click at [600, 335] on input "Spouse/Partner SS/Disability Income Per Month" at bounding box center [470, 339] width 401 height 35
type input "$0"
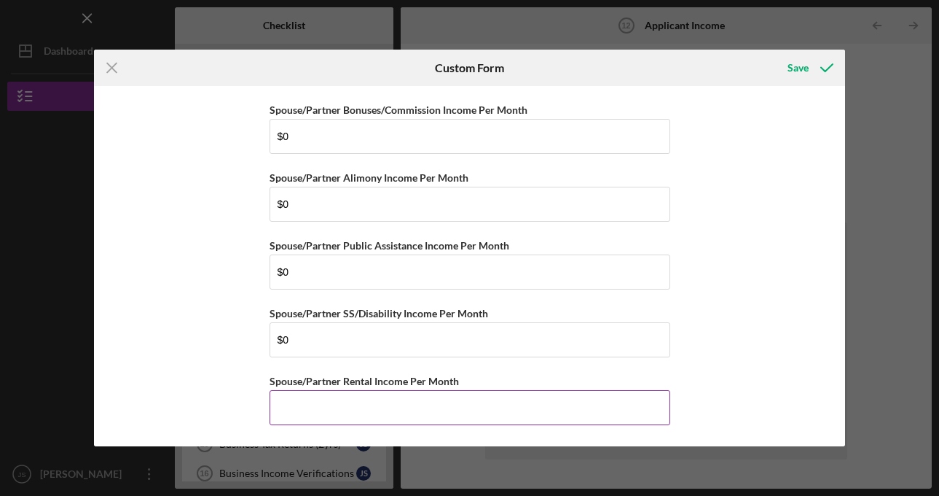
click at [574, 410] on input "Spouse/Partner Rental Income Per Month" at bounding box center [470, 407] width 401 height 35
type input "$0"
click at [678, 345] on div "Personal Income Annual Individual Wages $200,000 Annual Household Income $250,0…" at bounding box center [469, 266] width 751 height 360
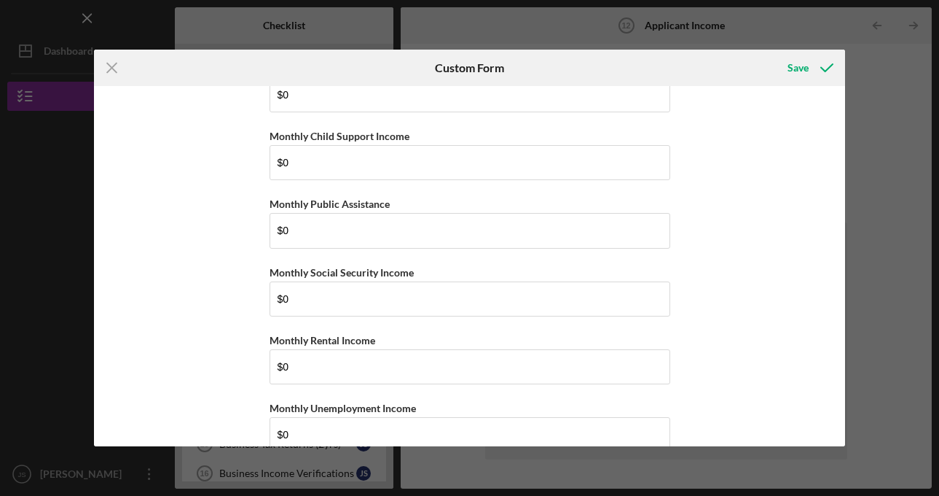
scroll to position [0, 0]
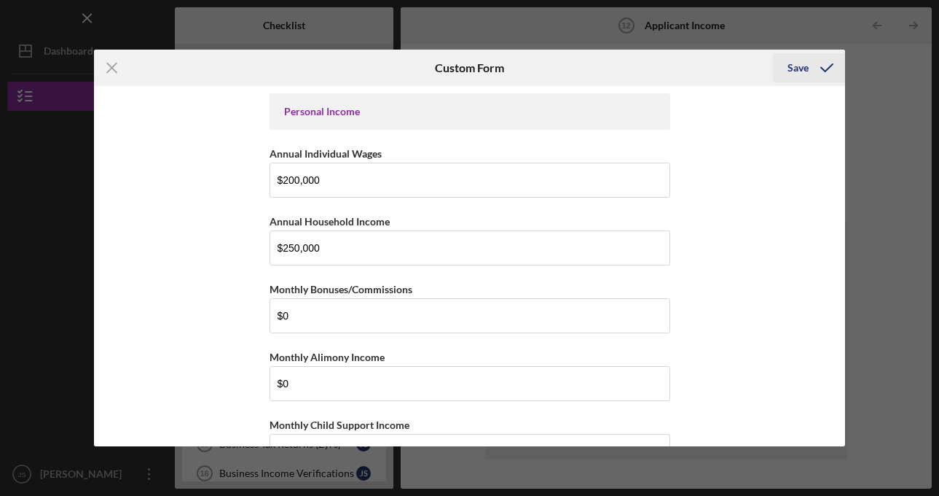
click at [815, 71] on icon "submit" at bounding box center [827, 68] width 36 height 36
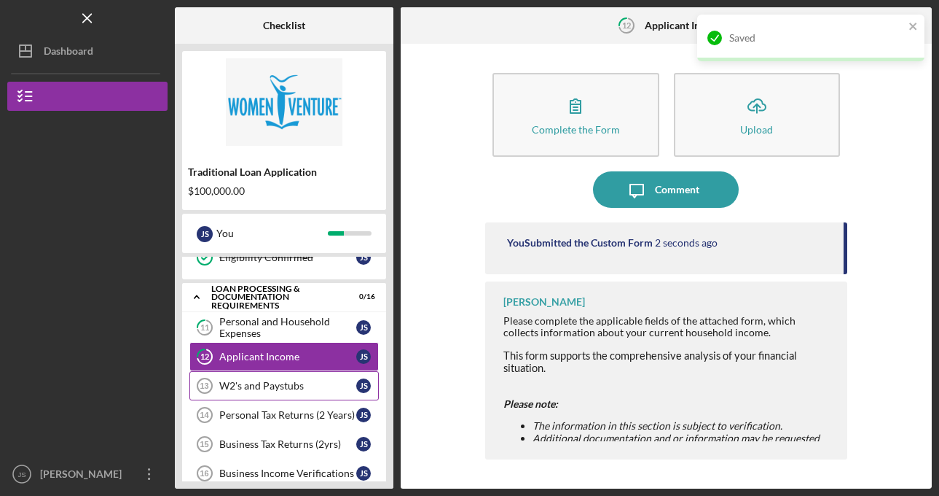
click at [290, 391] on link "W2's and Paystubs 13 W2's and Paystubs J S" at bounding box center [283, 385] width 189 height 29
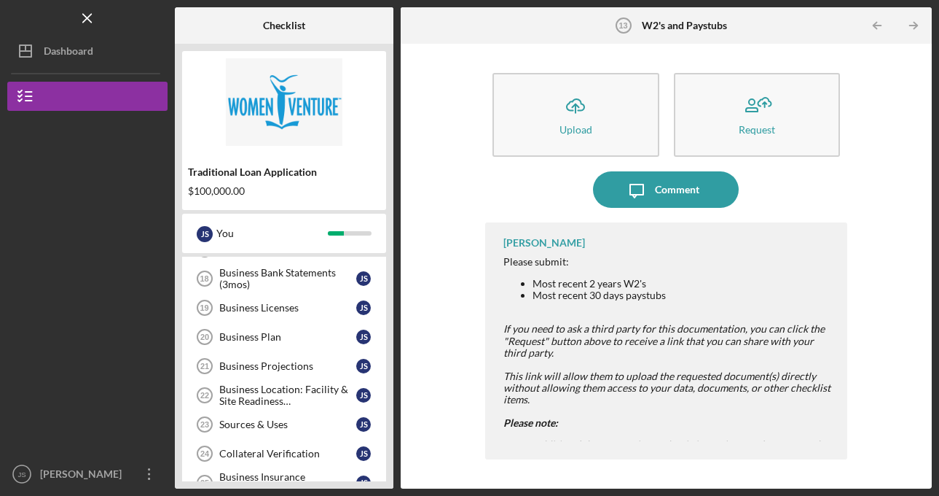
scroll to position [601, 0]
